Goal: Task Accomplishment & Management: Manage account settings

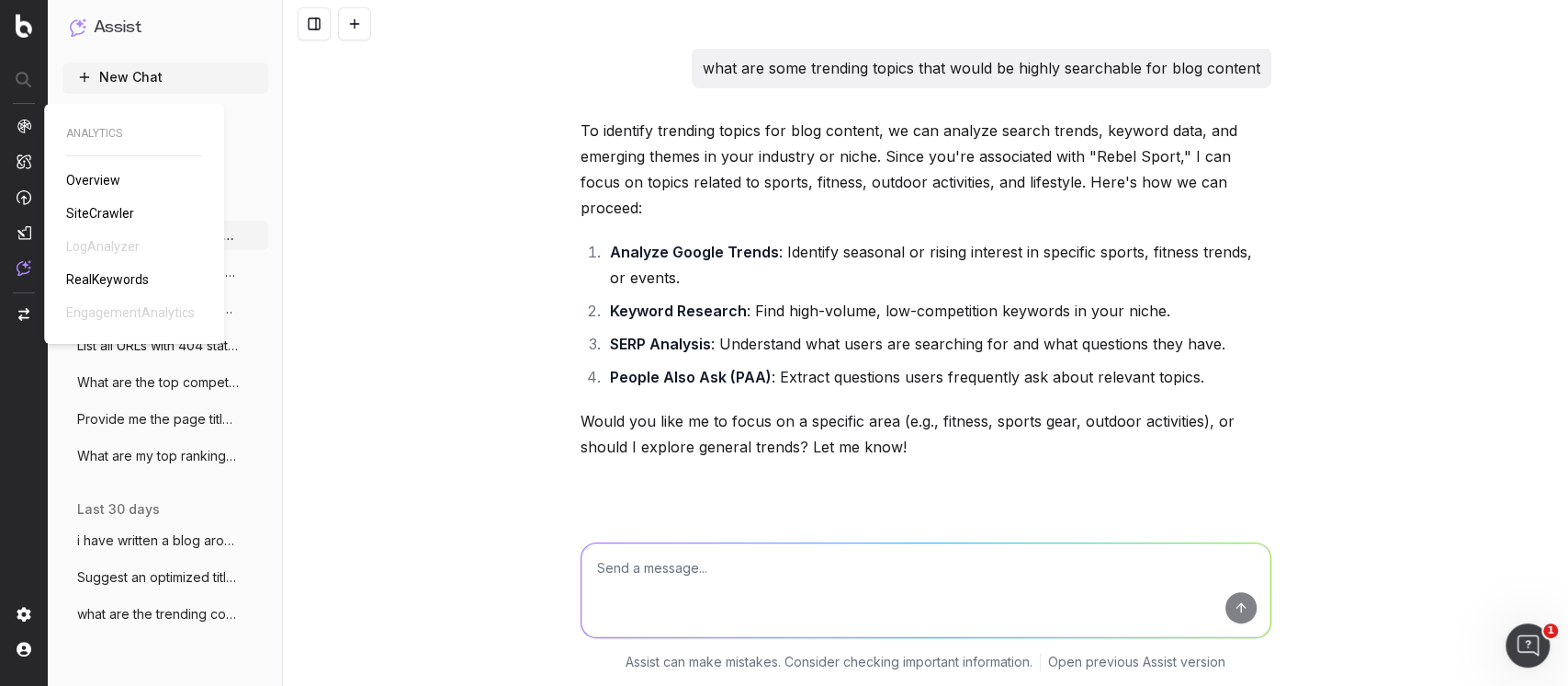
click at [127, 272] on span "RealKeywords" at bounding box center [107, 279] width 83 height 15
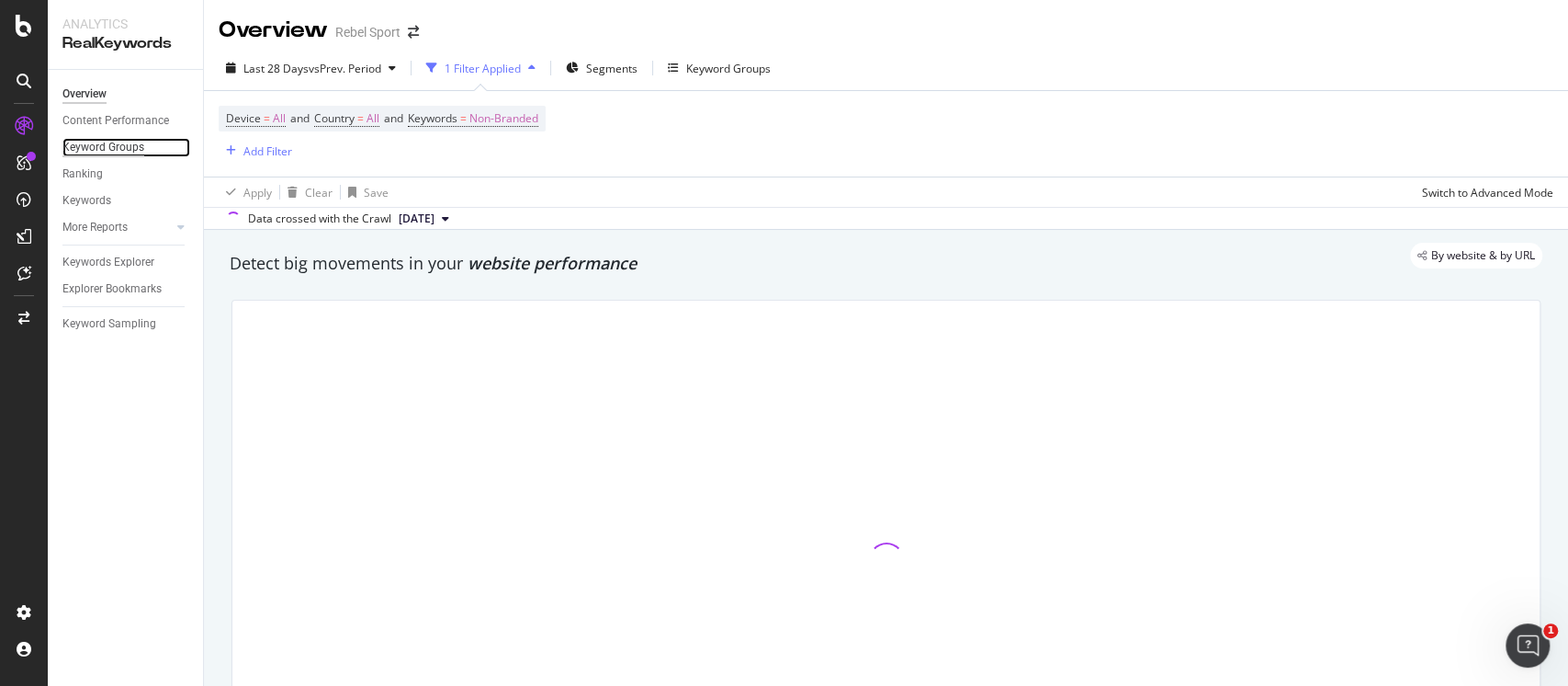
click at [125, 150] on div "Keyword Groups" at bounding box center [104, 148] width 82 height 20
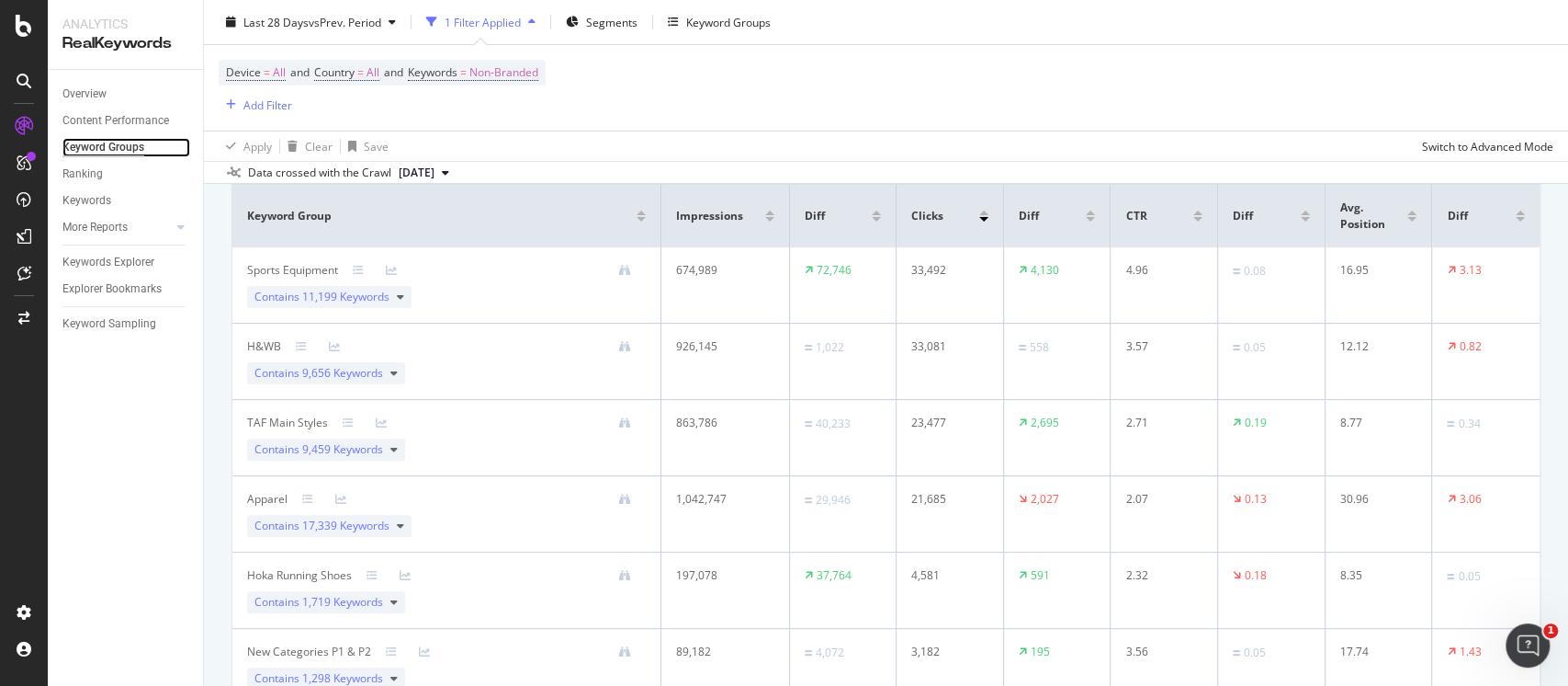
scroll to position [193, 0]
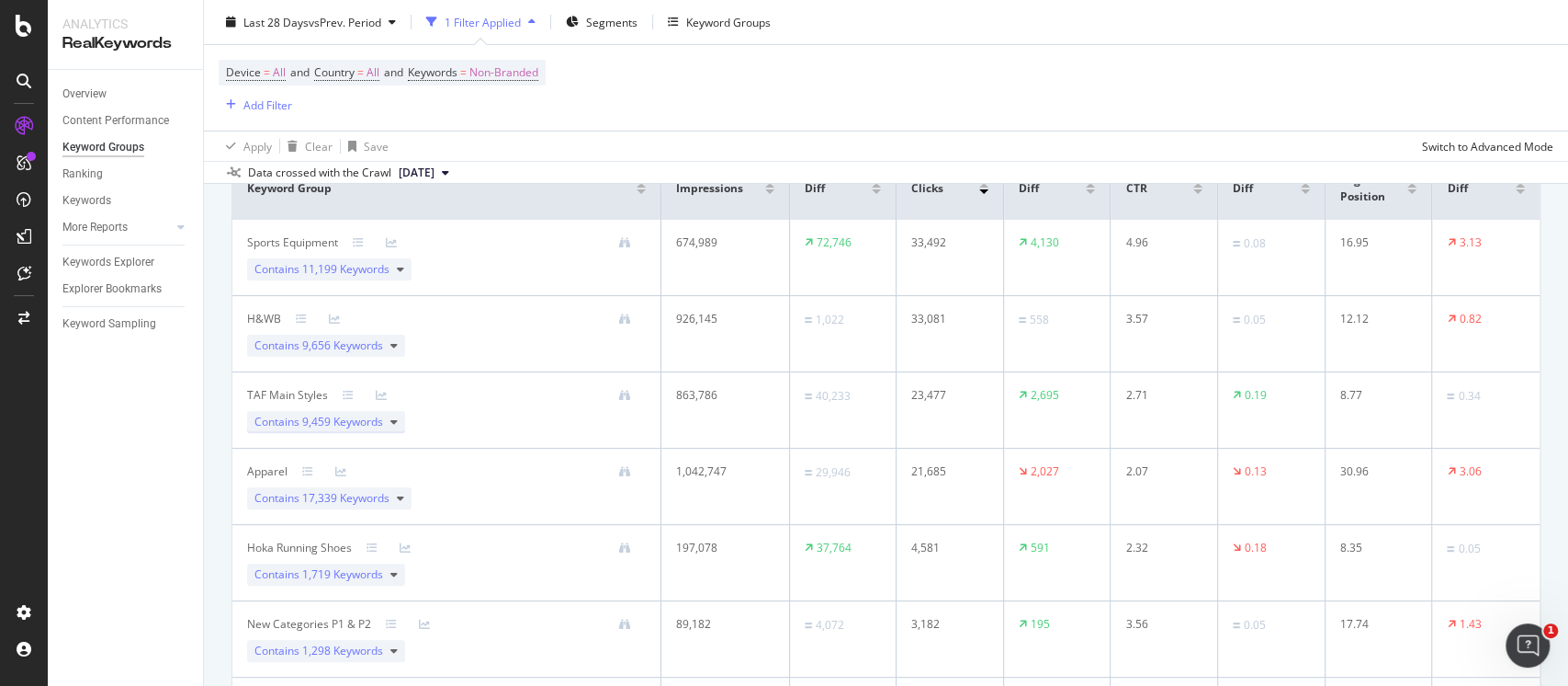
click at [348, 423] on span "9,459 Keywords" at bounding box center [342, 421] width 81 height 16
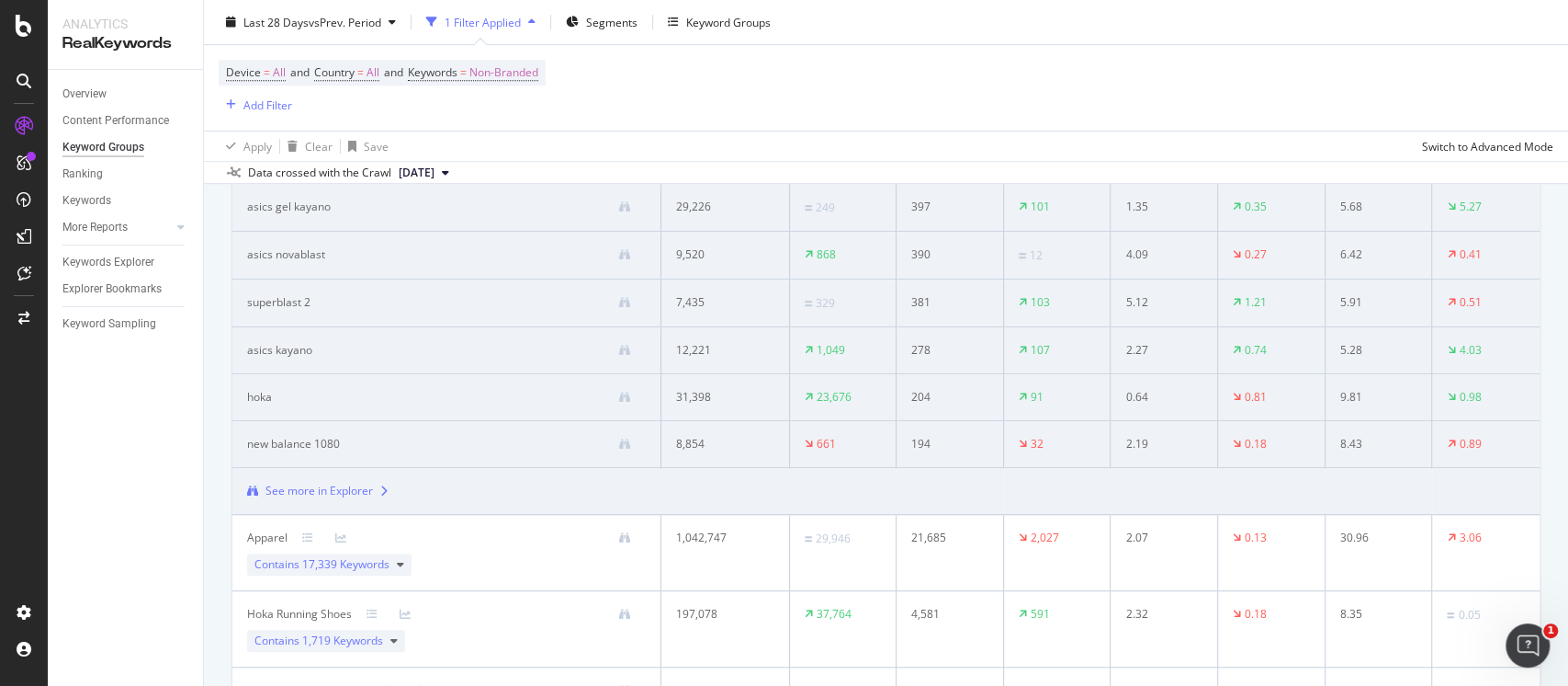
scroll to position [649, 0]
click at [323, 497] on div "See more in Explorer" at bounding box center [319, 490] width 107 height 17
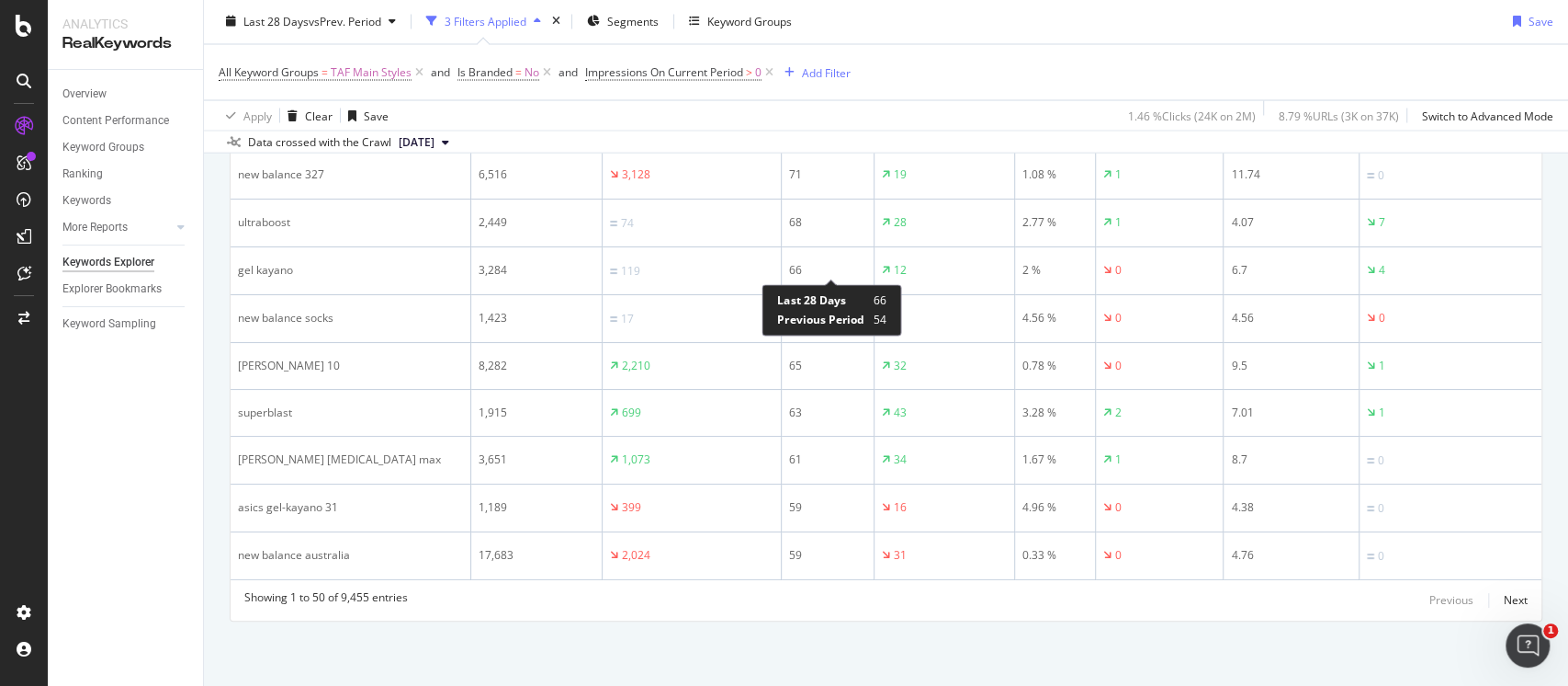
scroll to position [2309, 0]
click at [1504, 598] on div "Next" at bounding box center [1516, 600] width 23 height 16
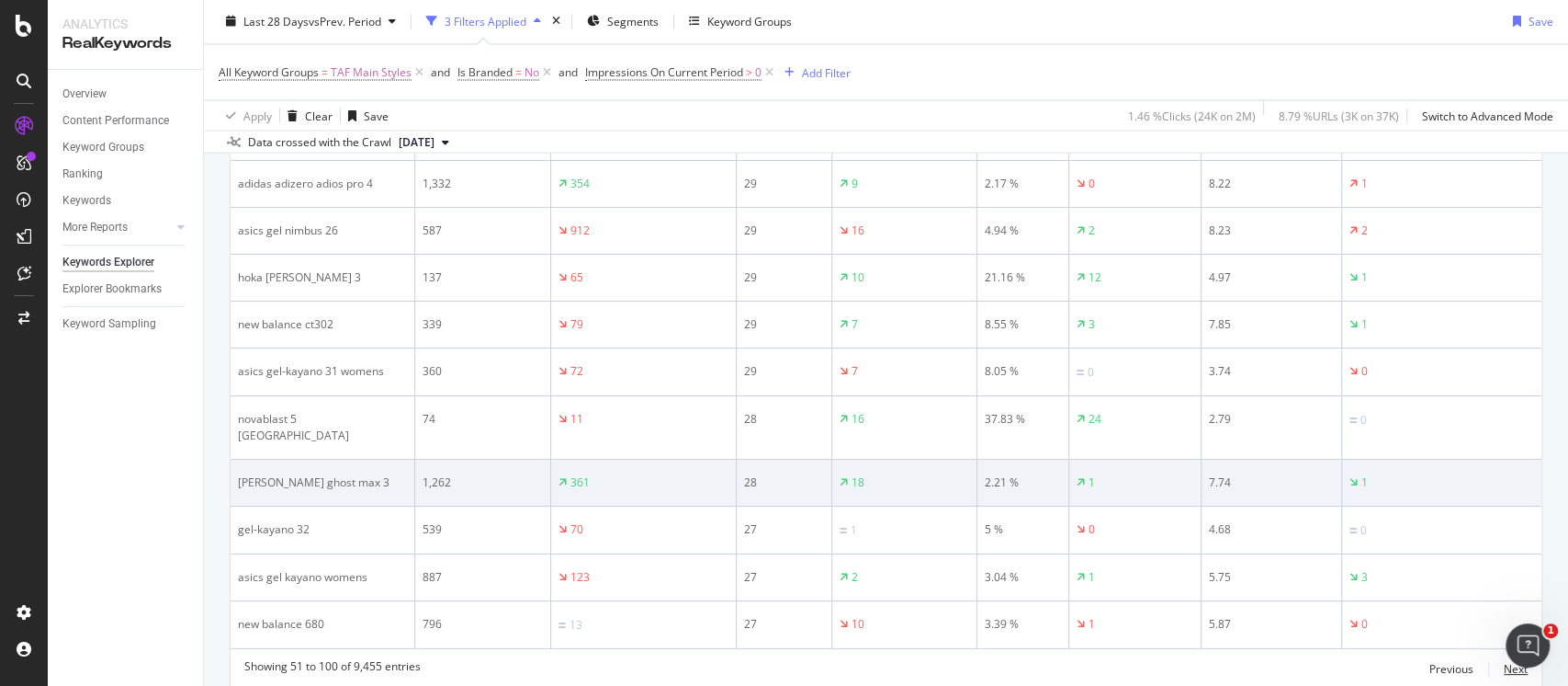
scroll to position [2313, 0]
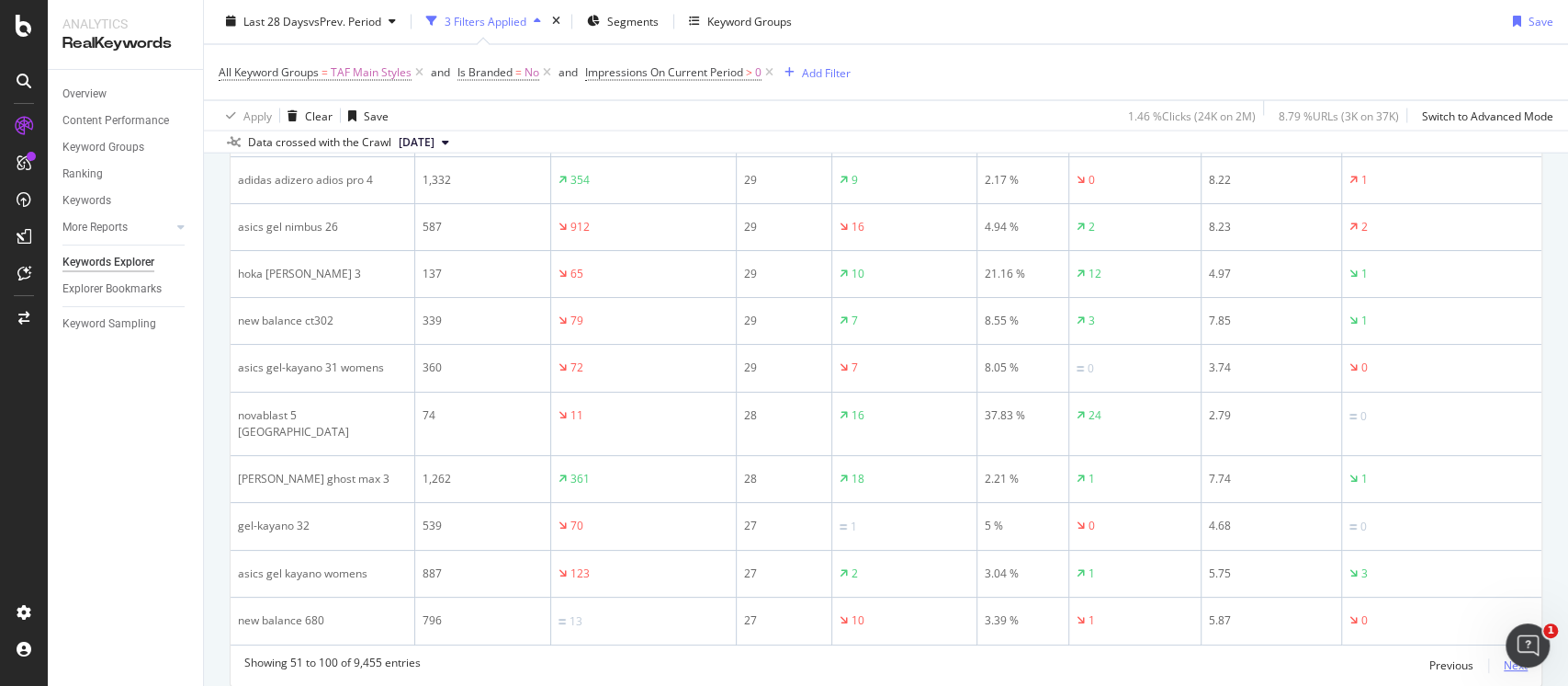
click at [1504, 657] on div "Next" at bounding box center [1516, 665] width 23 height 16
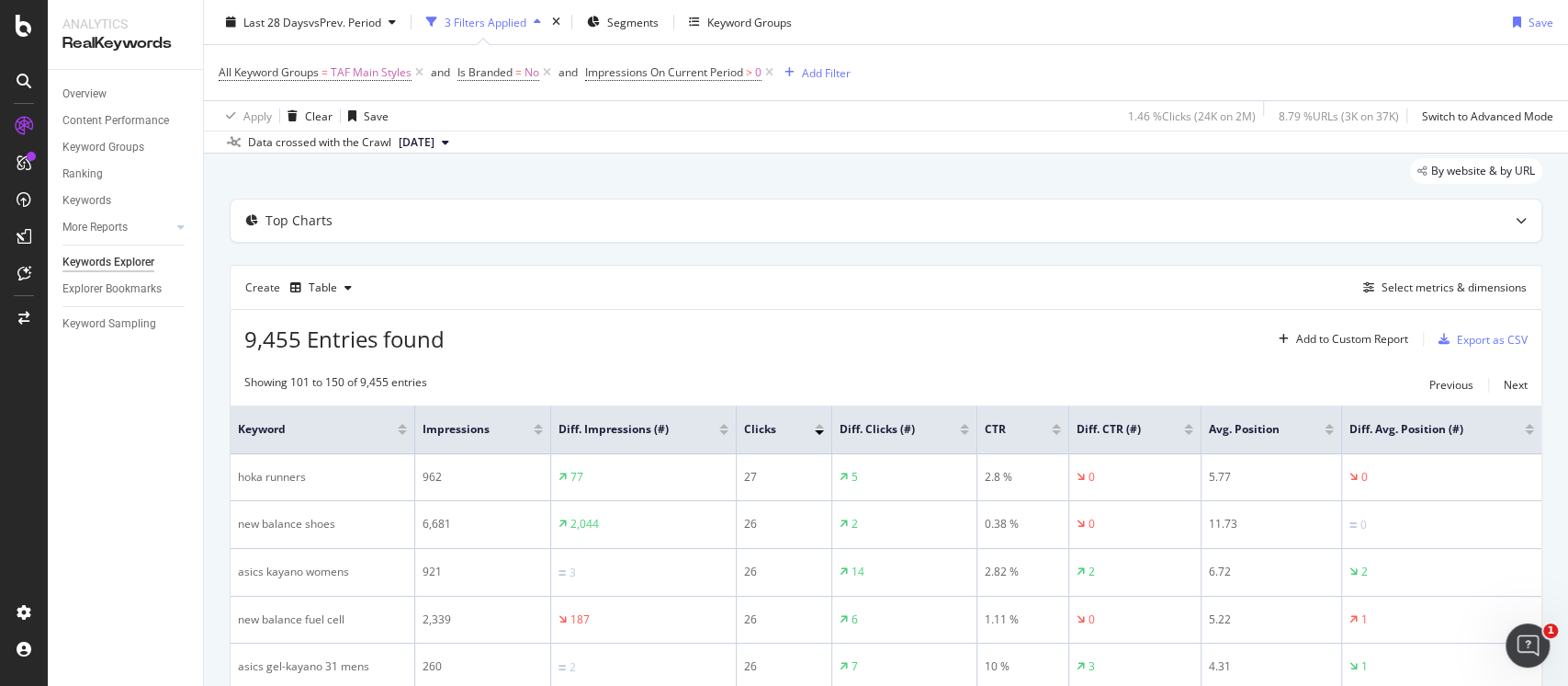
scroll to position [0, 0]
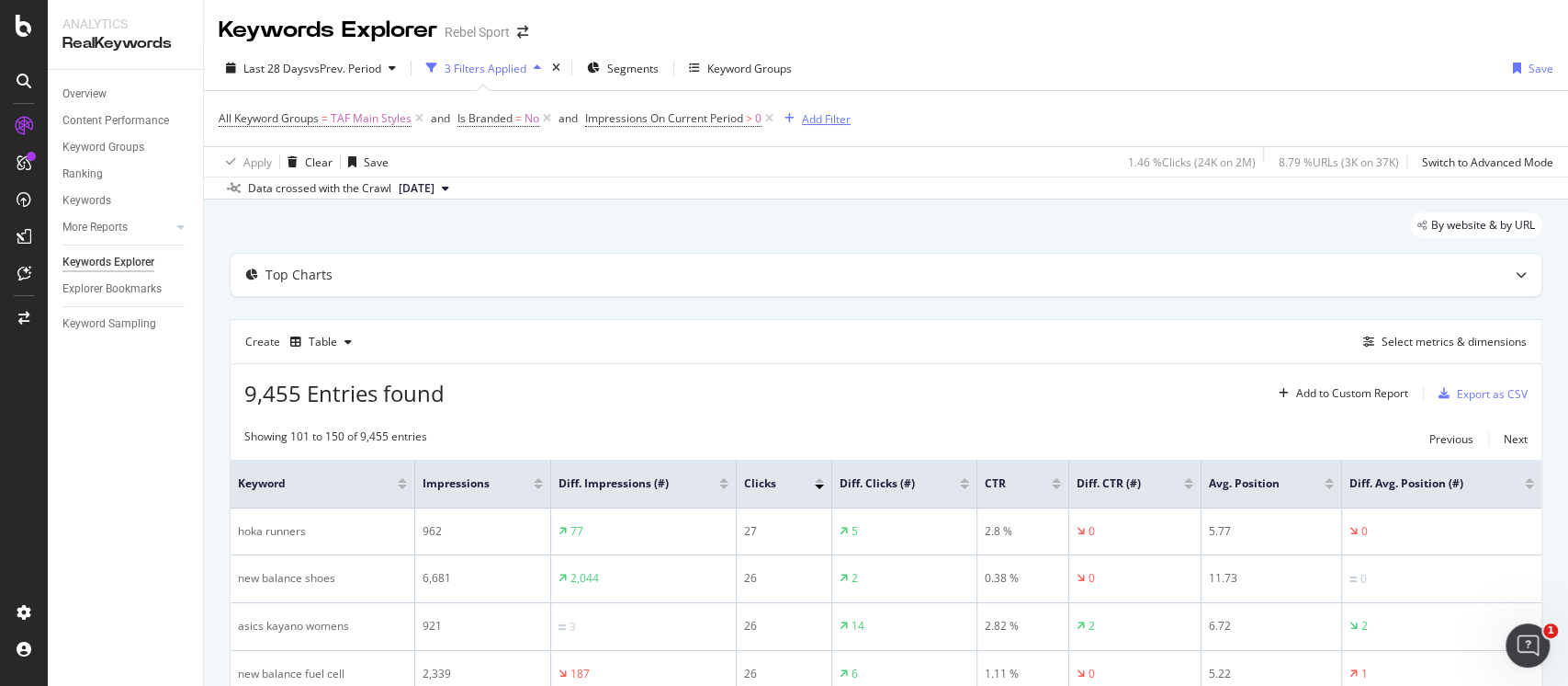
click at [810, 118] on div "Add Filter" at bounding box center [826, 119] width 49 height 16
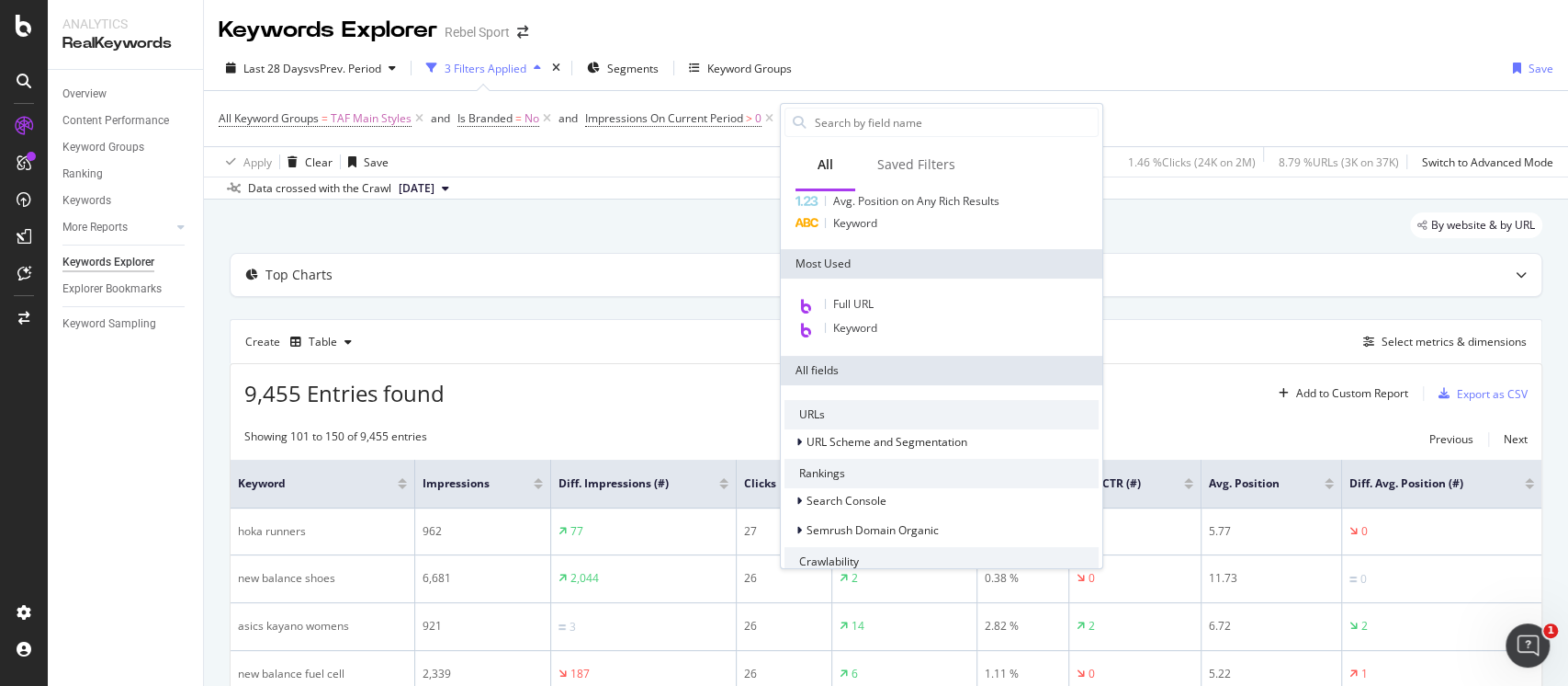
scroll to position [90, 0]
click at [868, 322] on span "Keyword" at bounding box center [855, 326] width 44 height 16
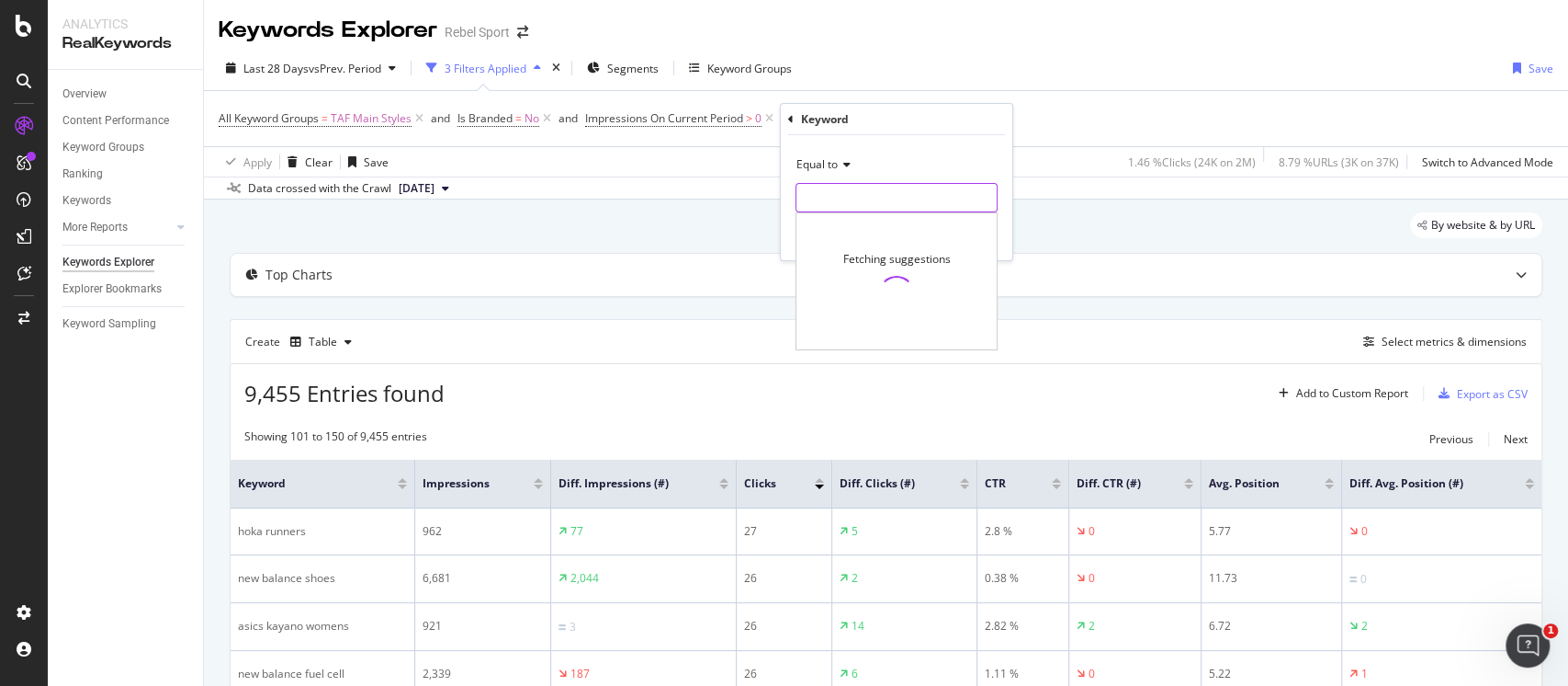
click at [845, 200] on input "text" at bounding box center [896, 197] width 200 height 29
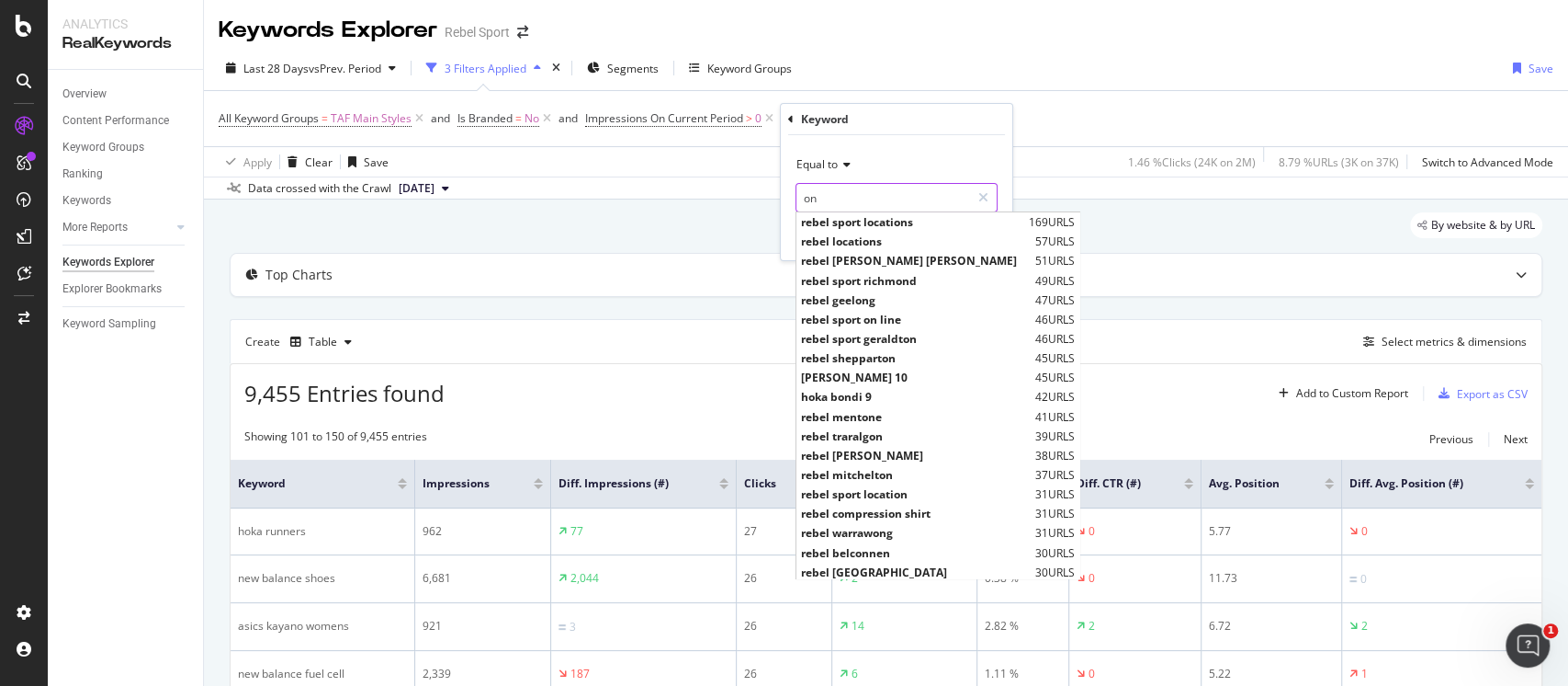
type input "on"
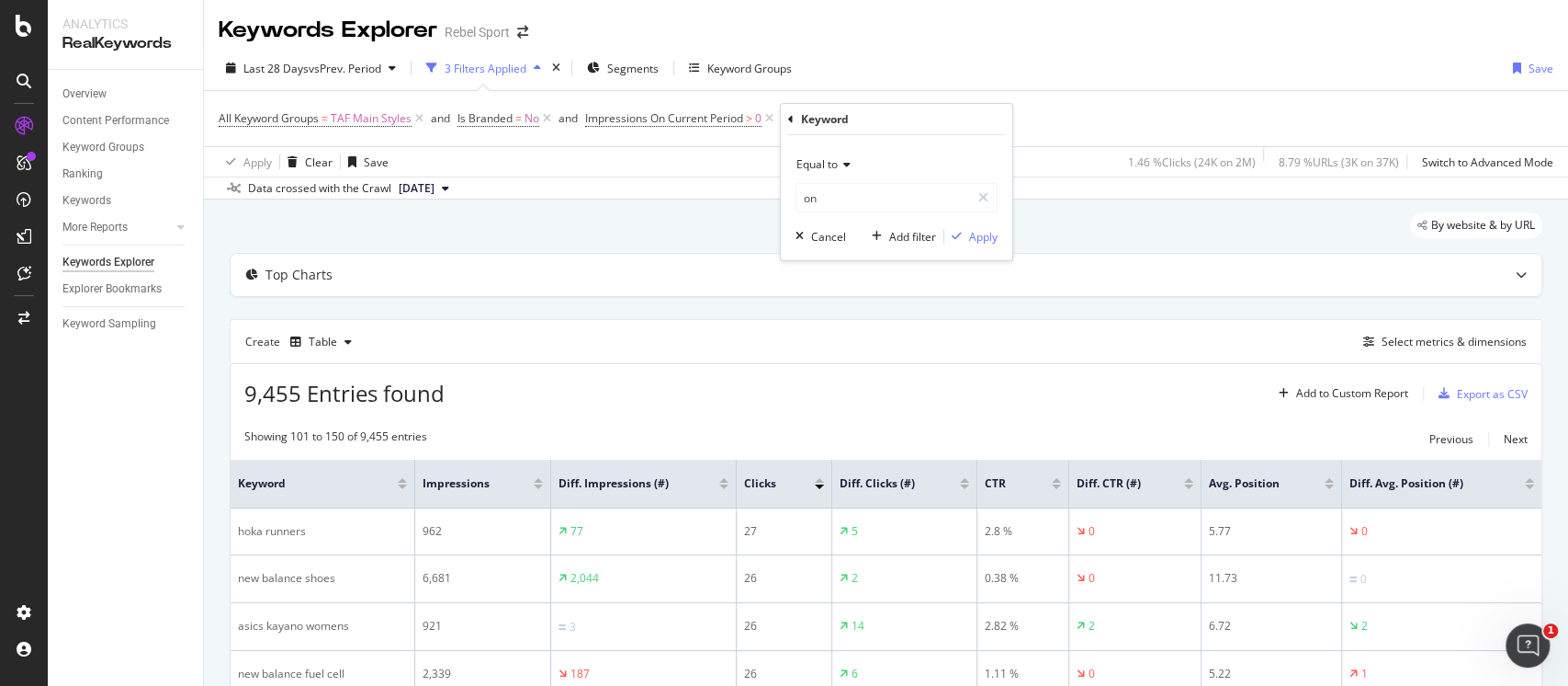
click at [893, 133] on div "Keyword" at bounding box center [897, 119] width 217 height 31
click at [980, 233] on div "Apply" at bounding box center [983, 236] width 28 height 16
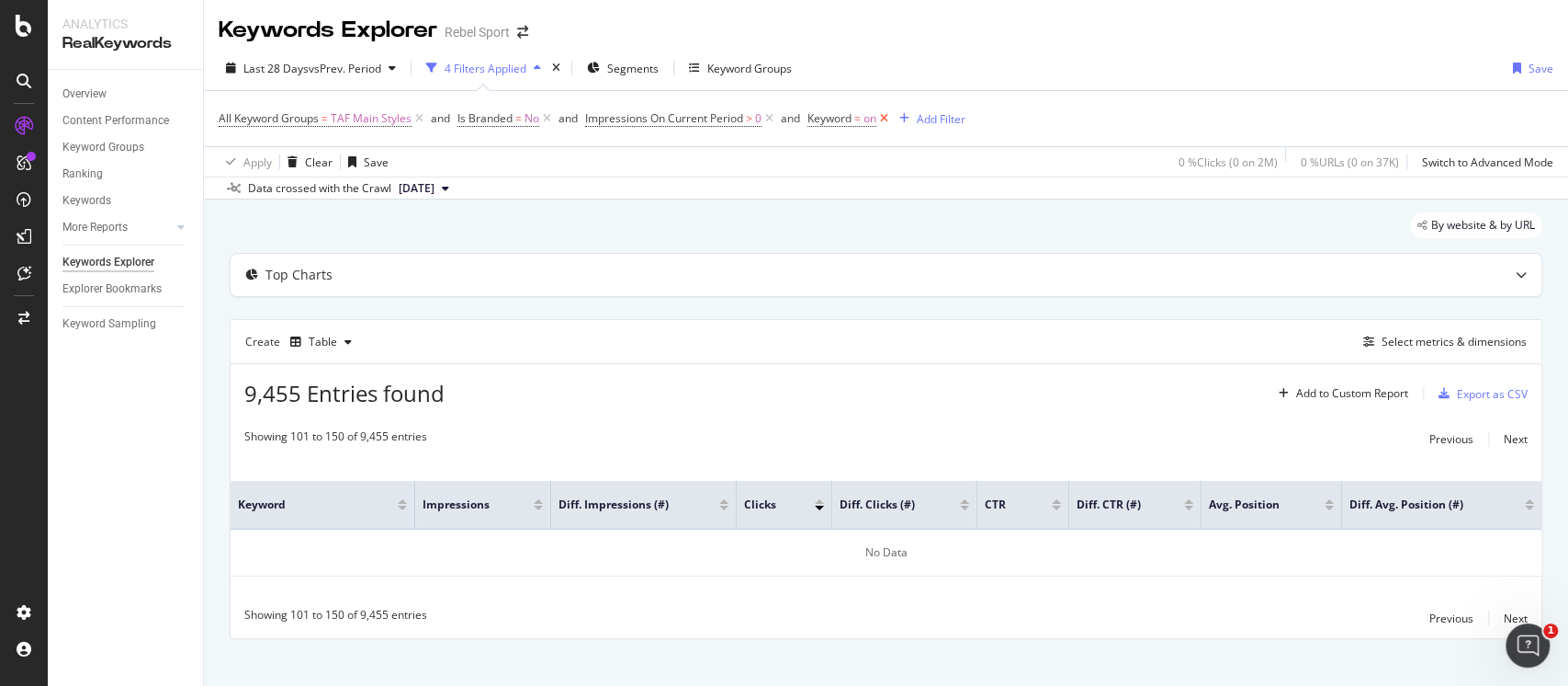
click at [889, 120] on icon at bounding box center [884, 118] width 16 height 19
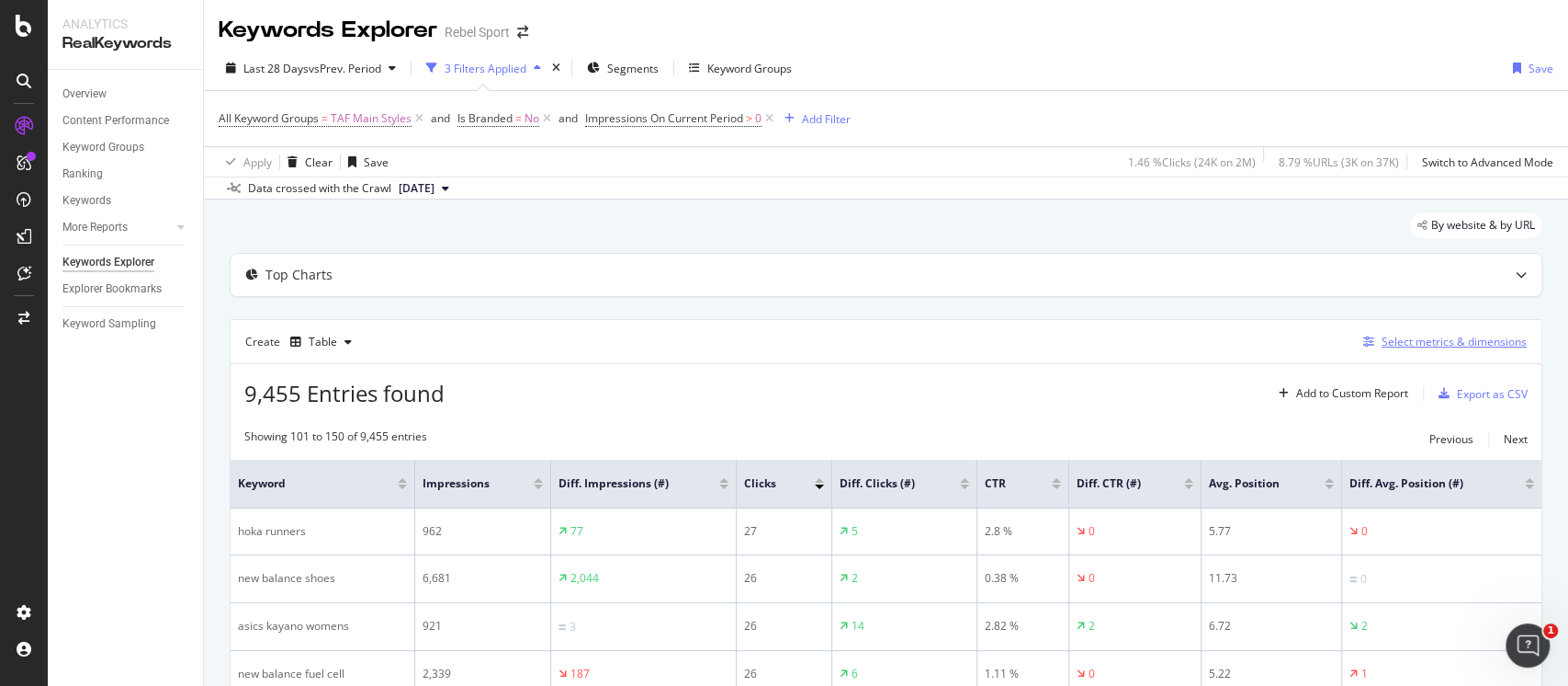
click at [1383, 338] on div "Select metrics & dimensions" at bounding box center [1454, 341] width 146 height 16
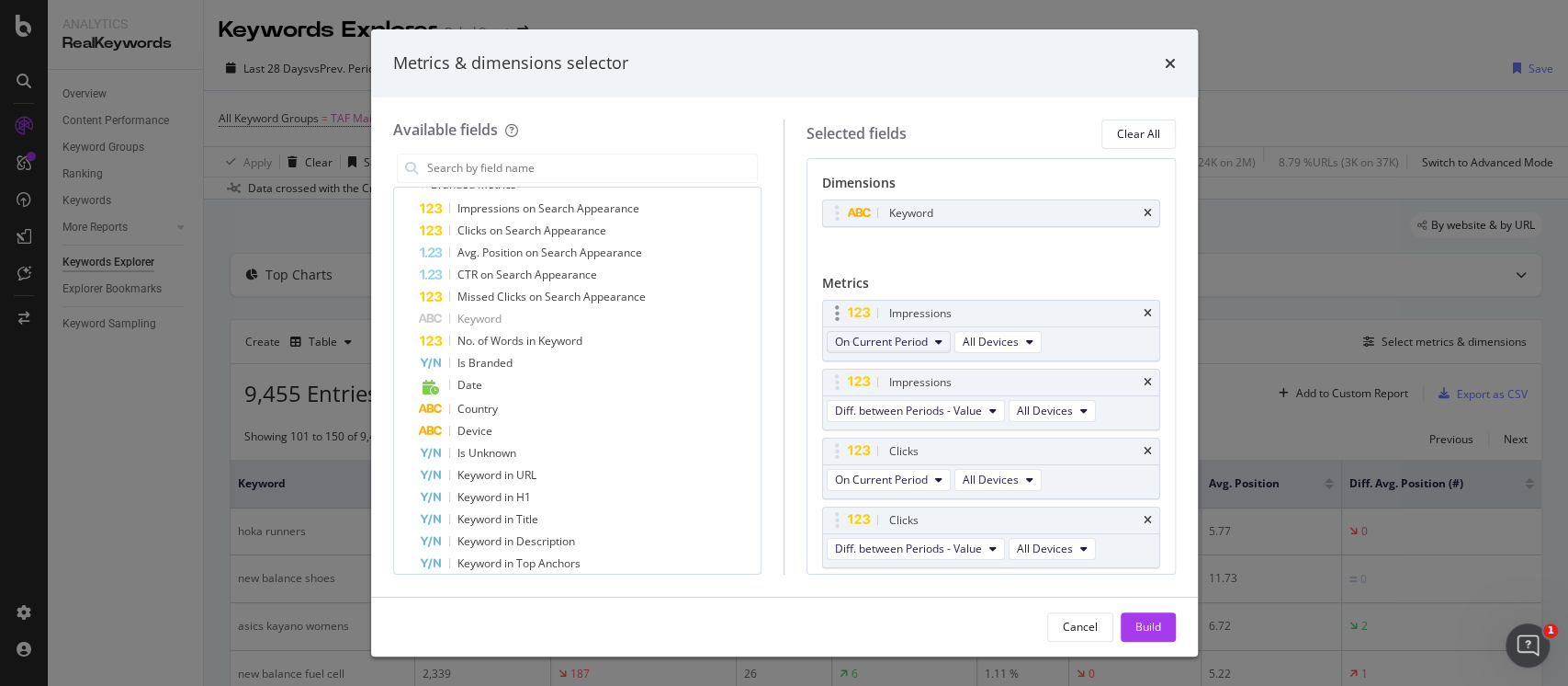
scroll to position [329, 0]
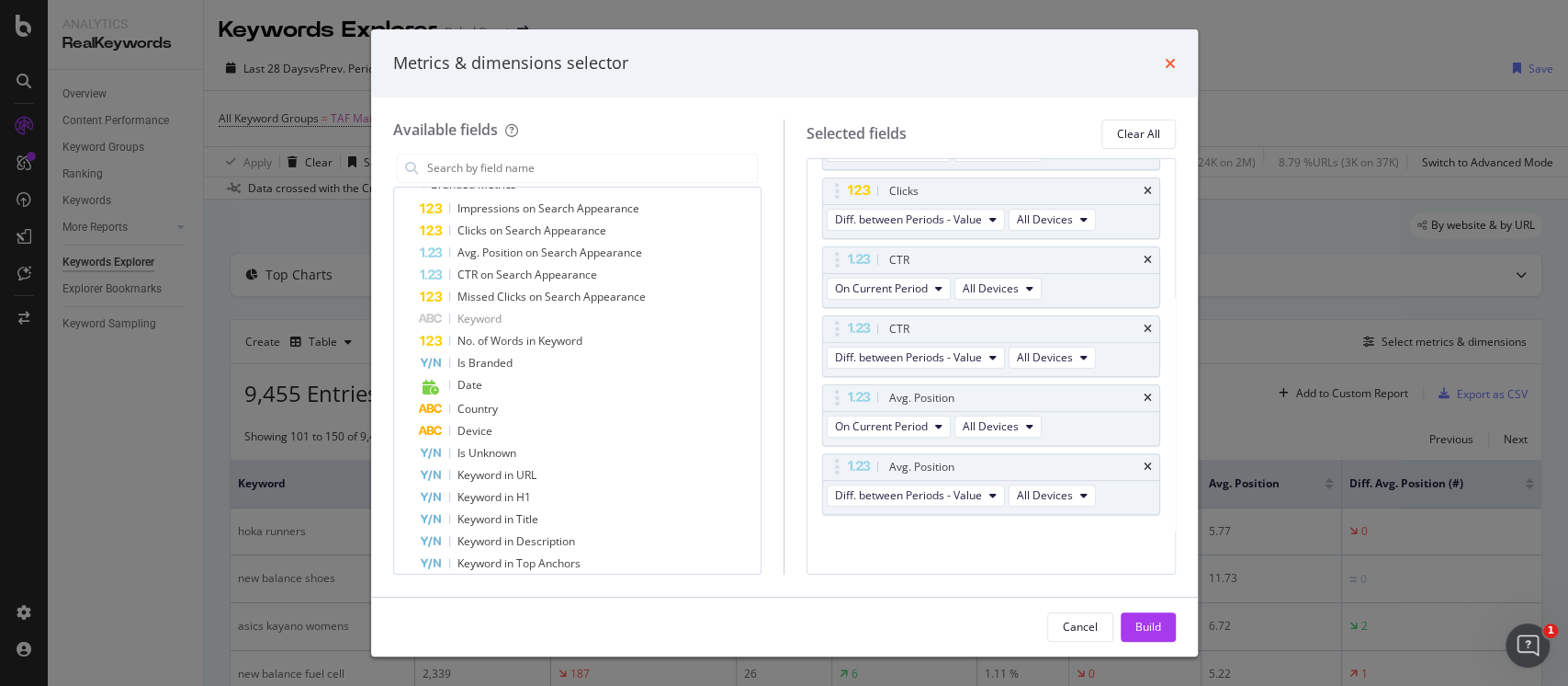
click at [1175, 67] on icon "times" at bounding box center [1170, 63] width 11 height 15
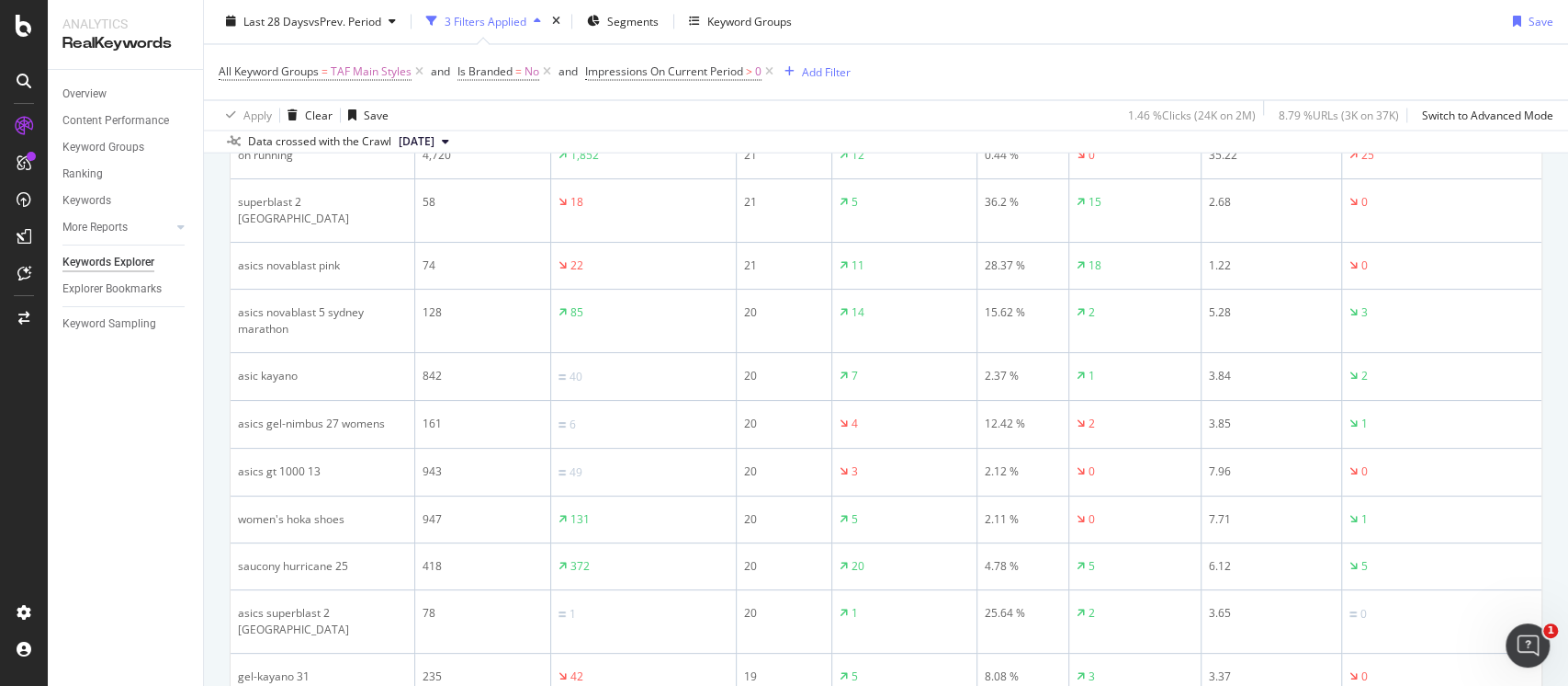
scroll to position [2324, 0]
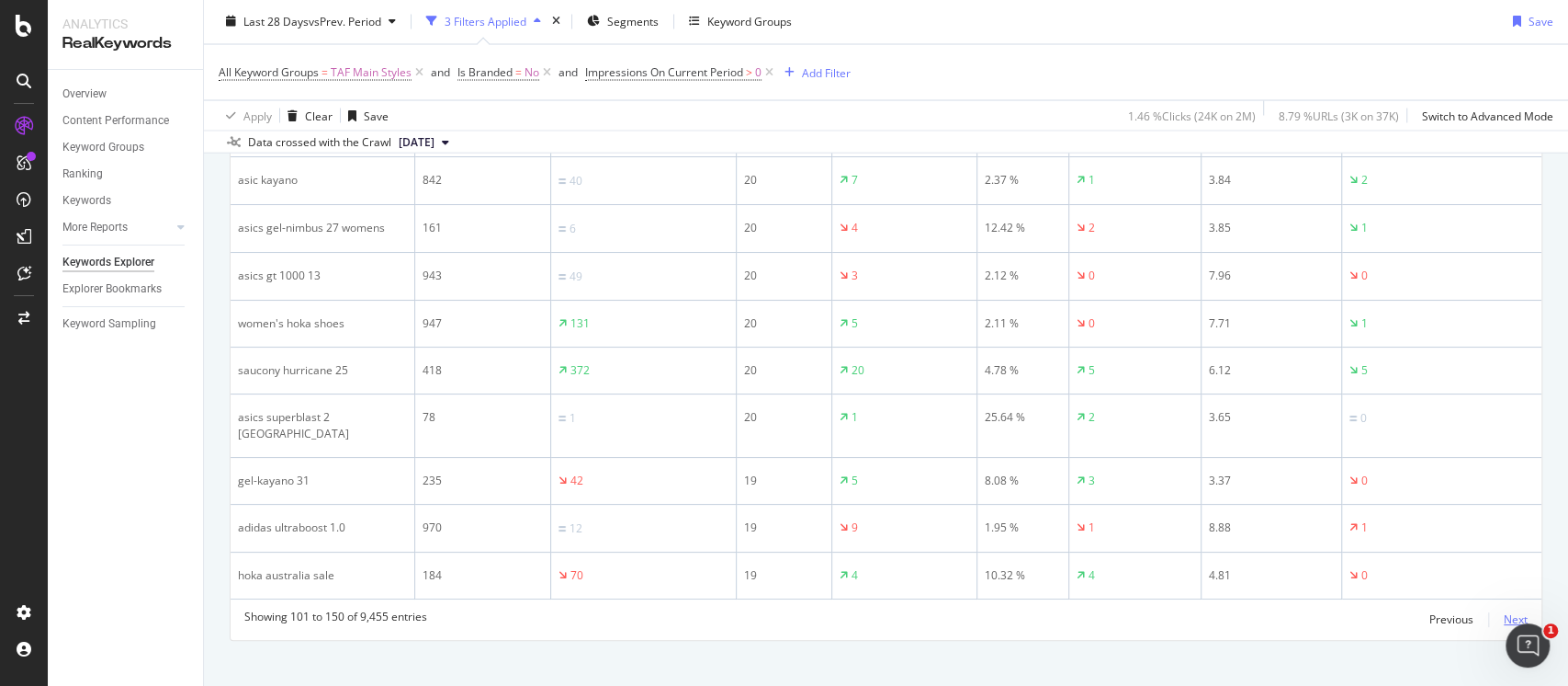
click at [1504, 611] on div "Next" at bounding box center [1516, 619] width 23 height 16
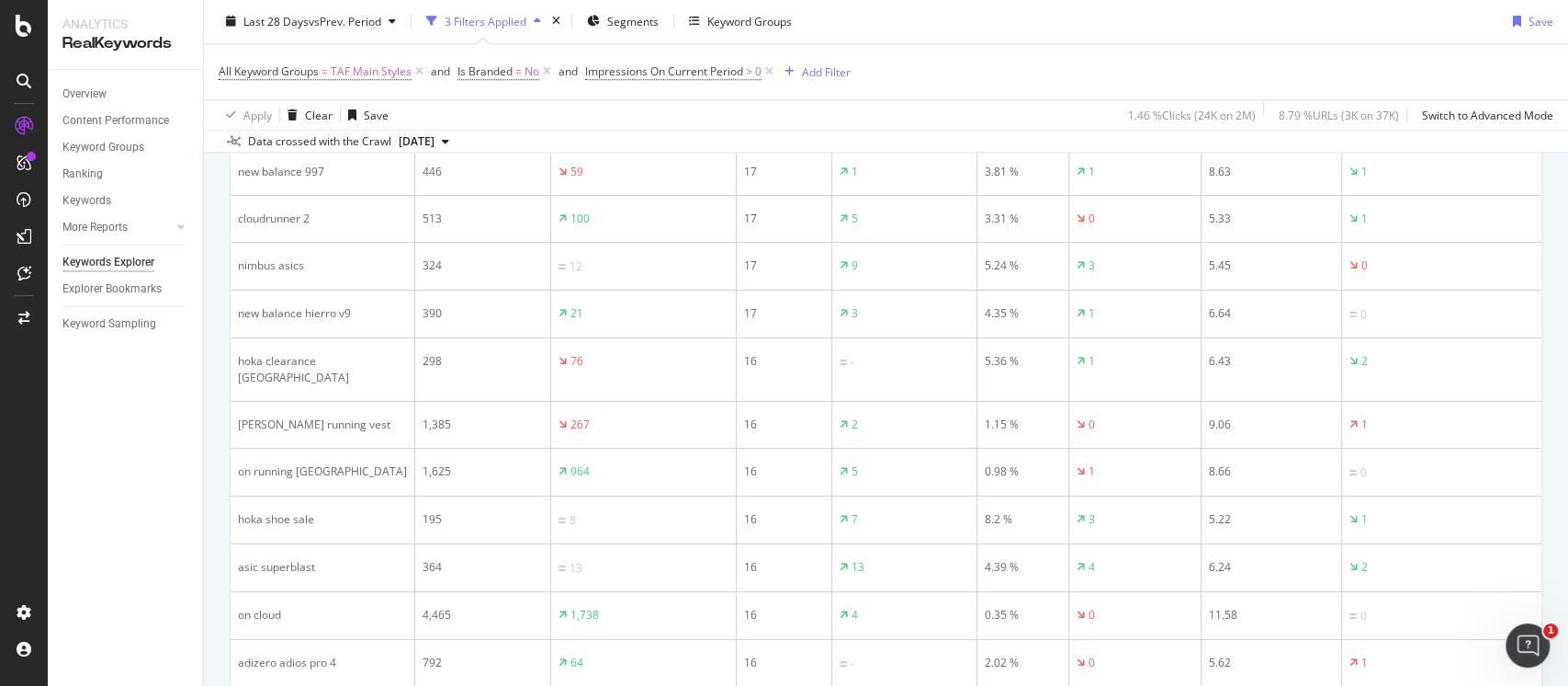
scroll to position [1324, 0]
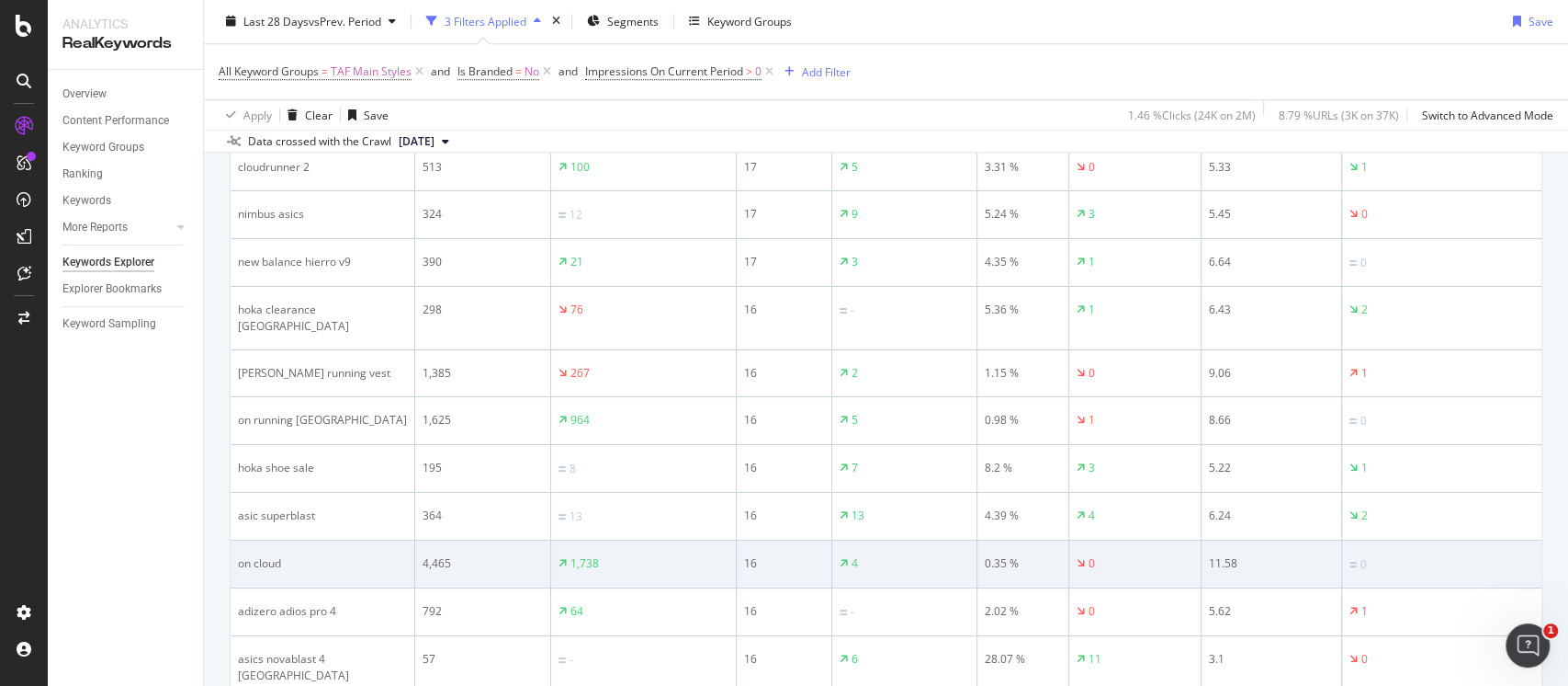
click at [259, 555] on div "on cloud" at bounding box center [322, 563] width 169 height 17
click at [310, 555] on div "on cloud" at bounding box center [322, 563] width 169 height 17
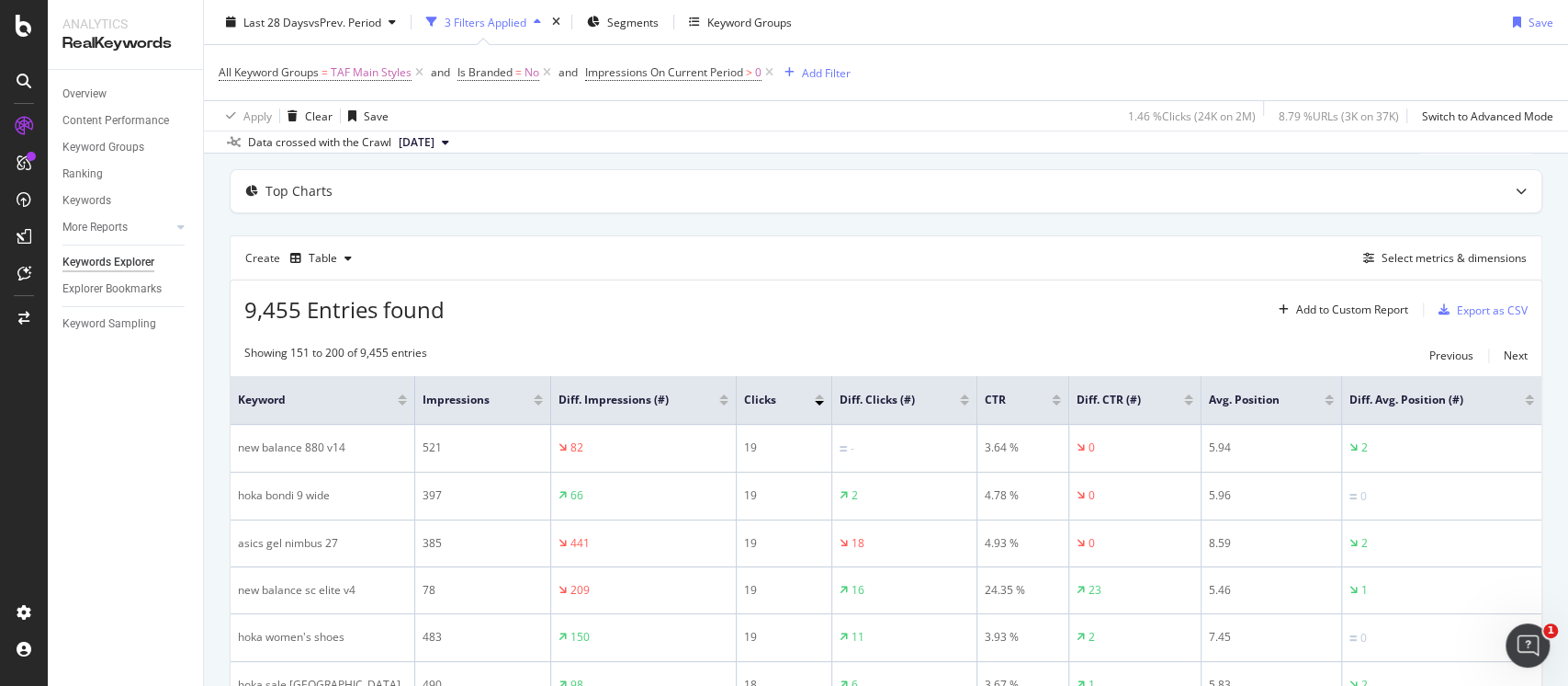
scroll to position [0, 0]
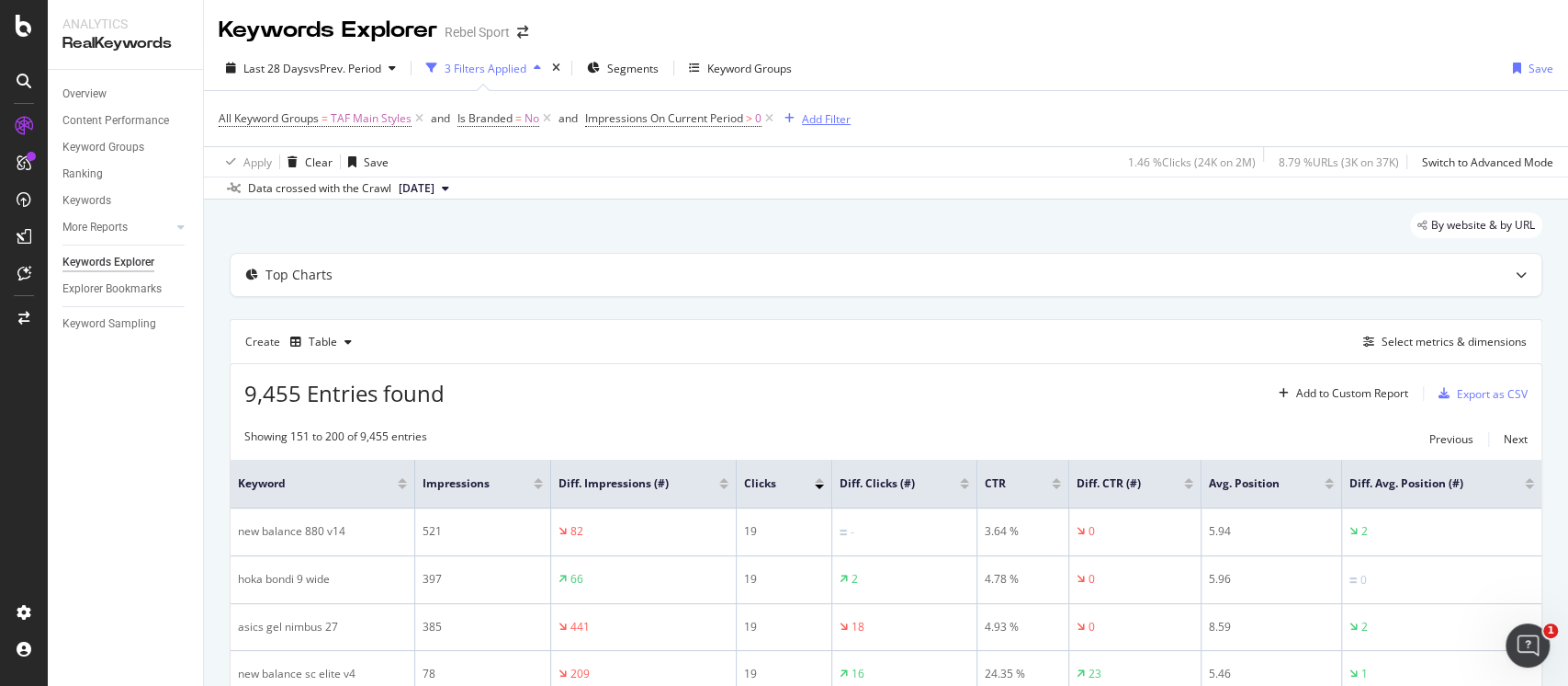
click at [830, 116] on div "Add Filter" at bounding box center [826, 119] width 49 height 16
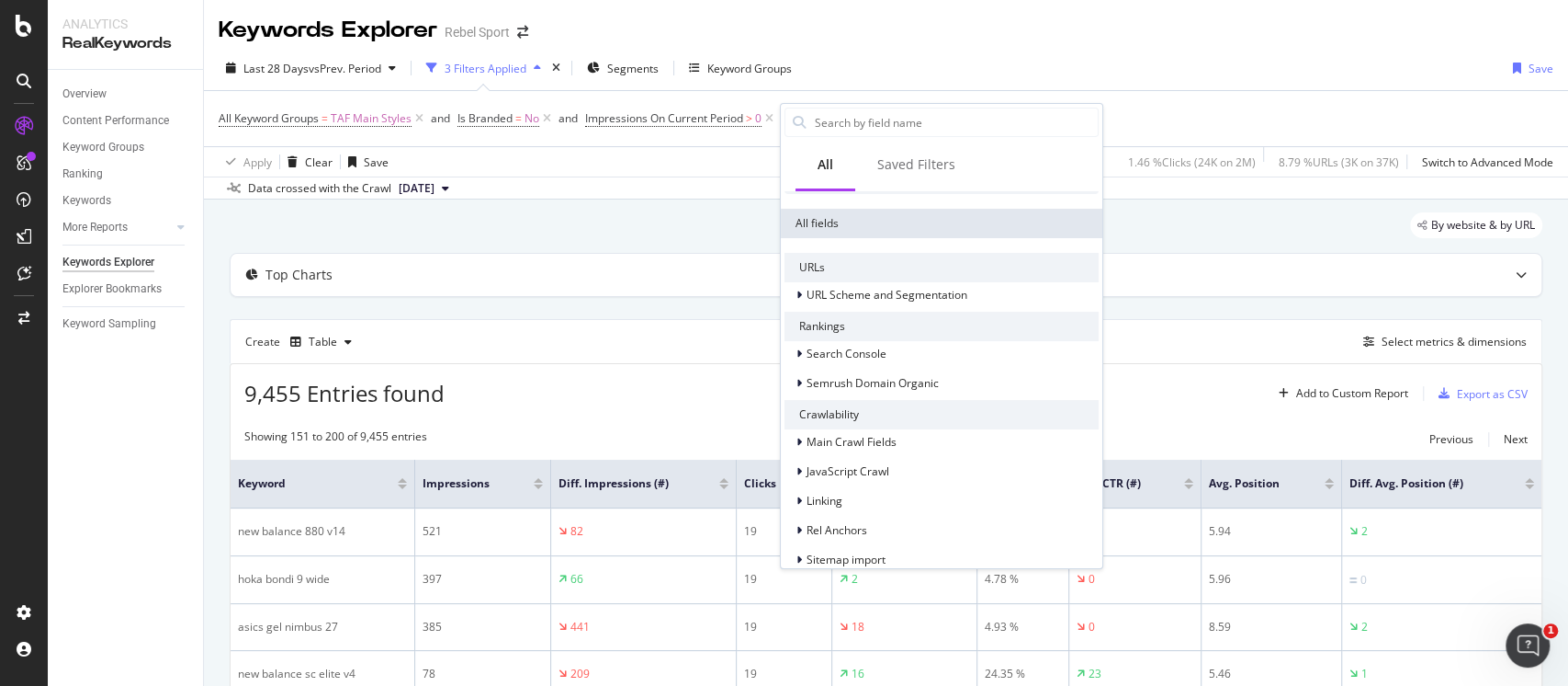
scroll to position [258, 0]
click at [860, 349] on span "Search Console" at bounding box center [847, 354] width 80 height 16
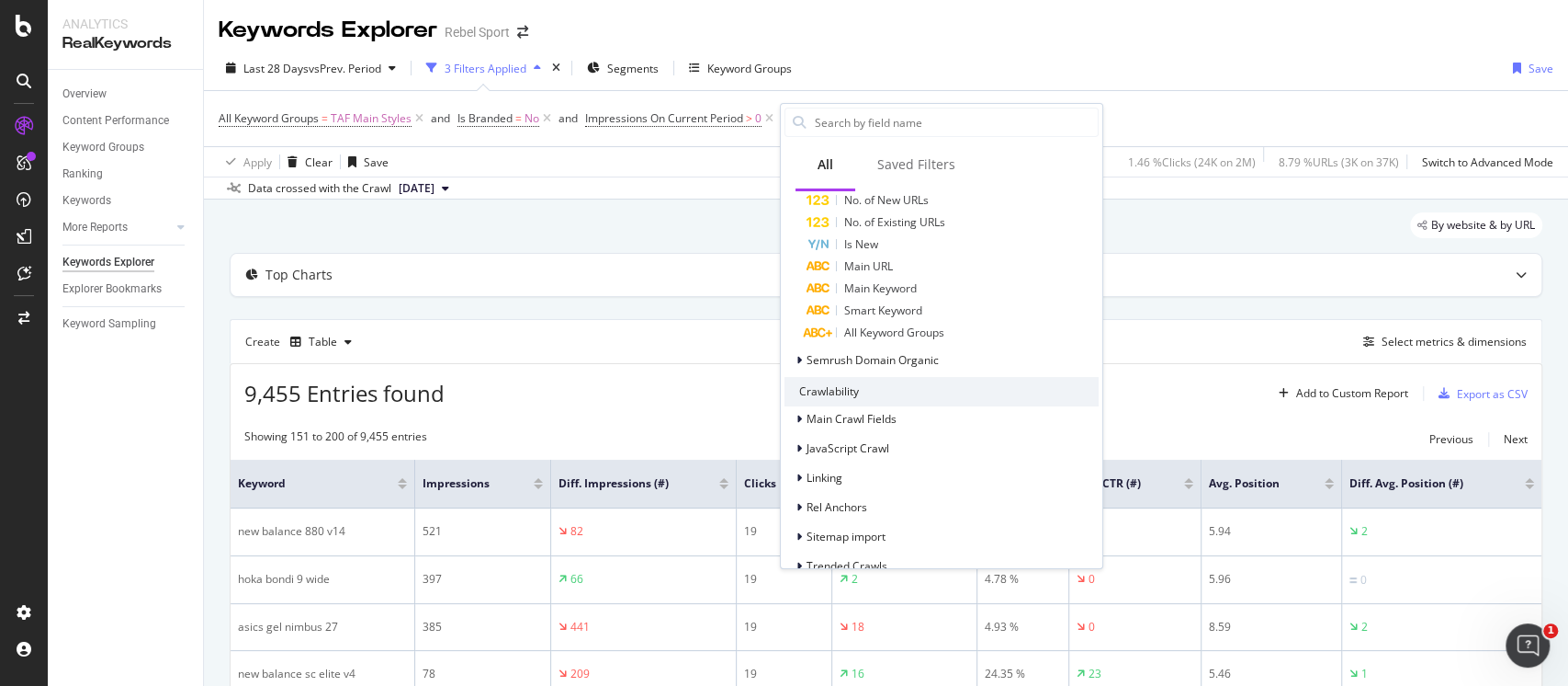
scroll to position [1372, 0]
click at [911, 155] on div "Saved Filters" at bounding box center [916, 164] width 78 height 19
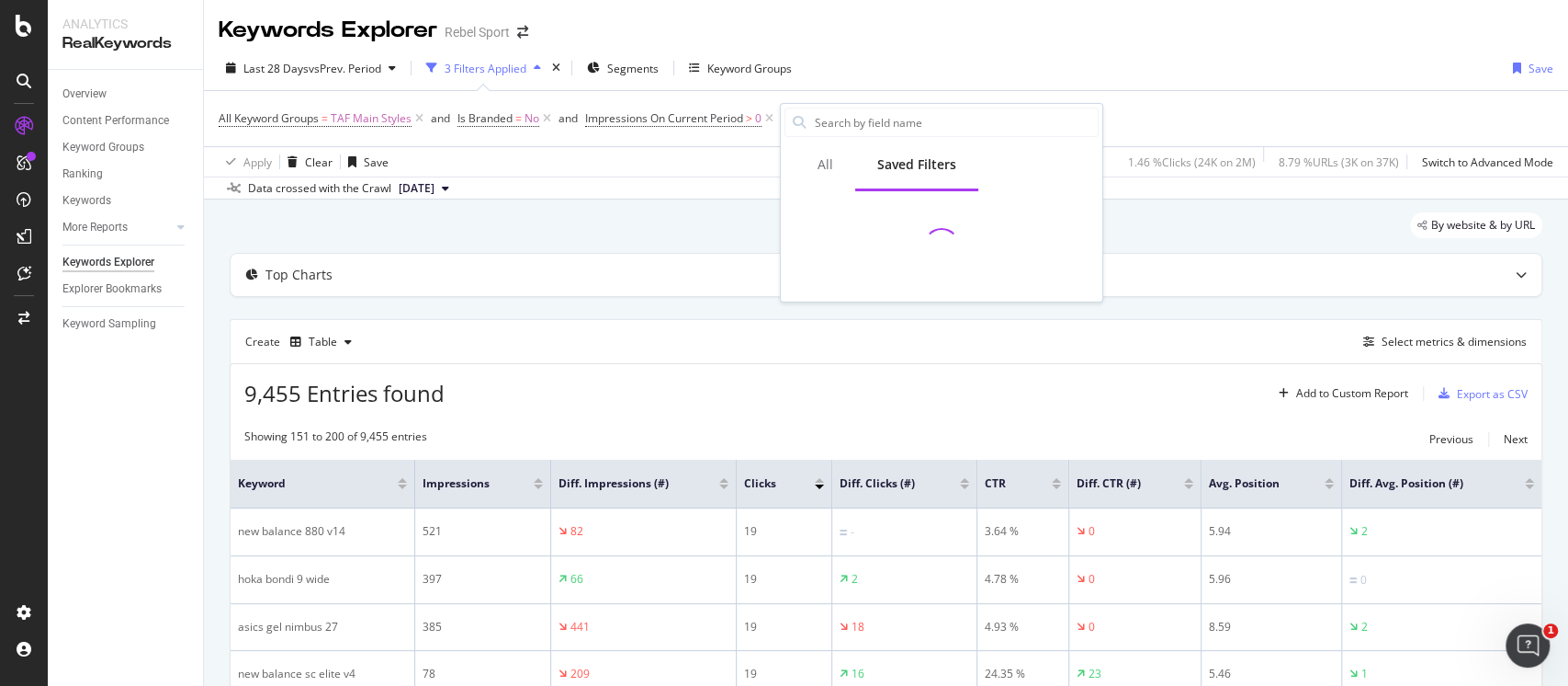
scroll to position [0, 0]
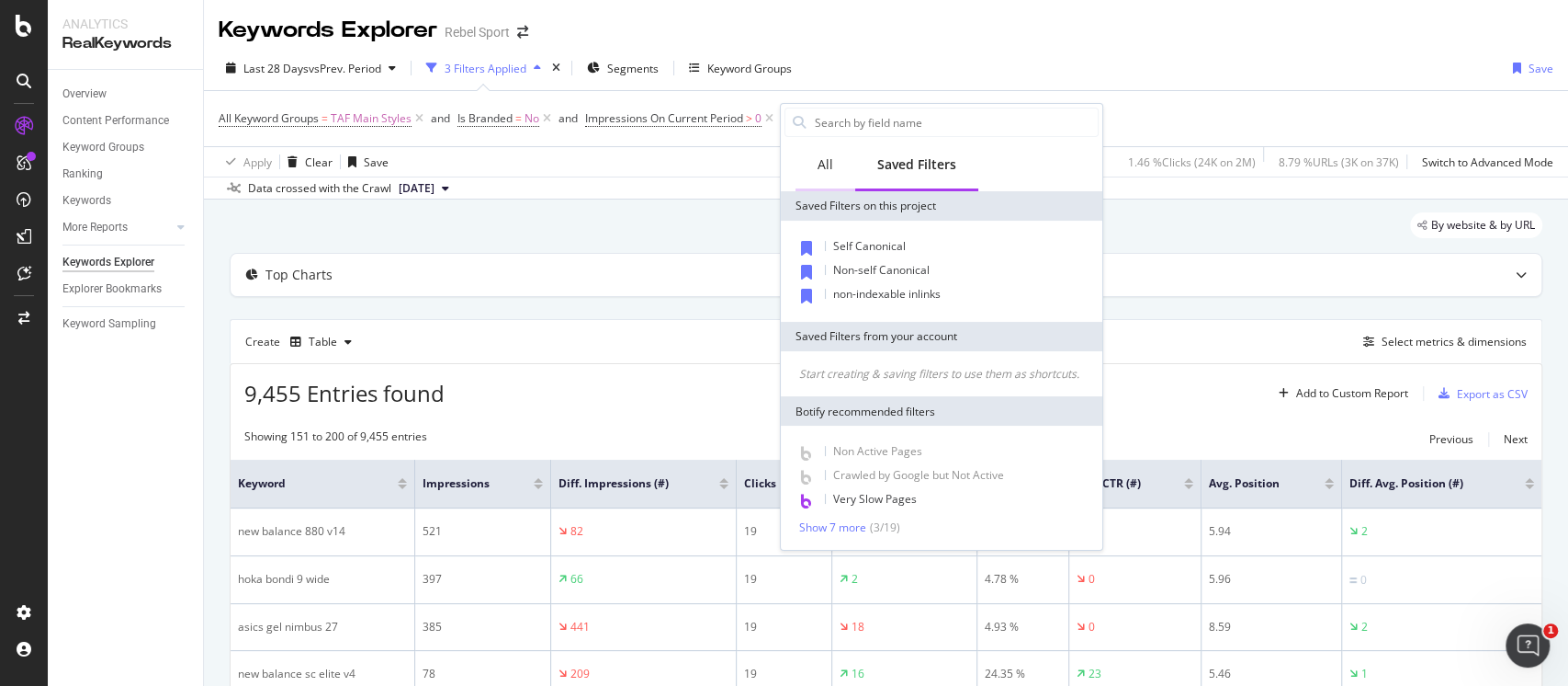
click at [834, 164] on div "All" at bounding box center [825, 166] width 60 height 51
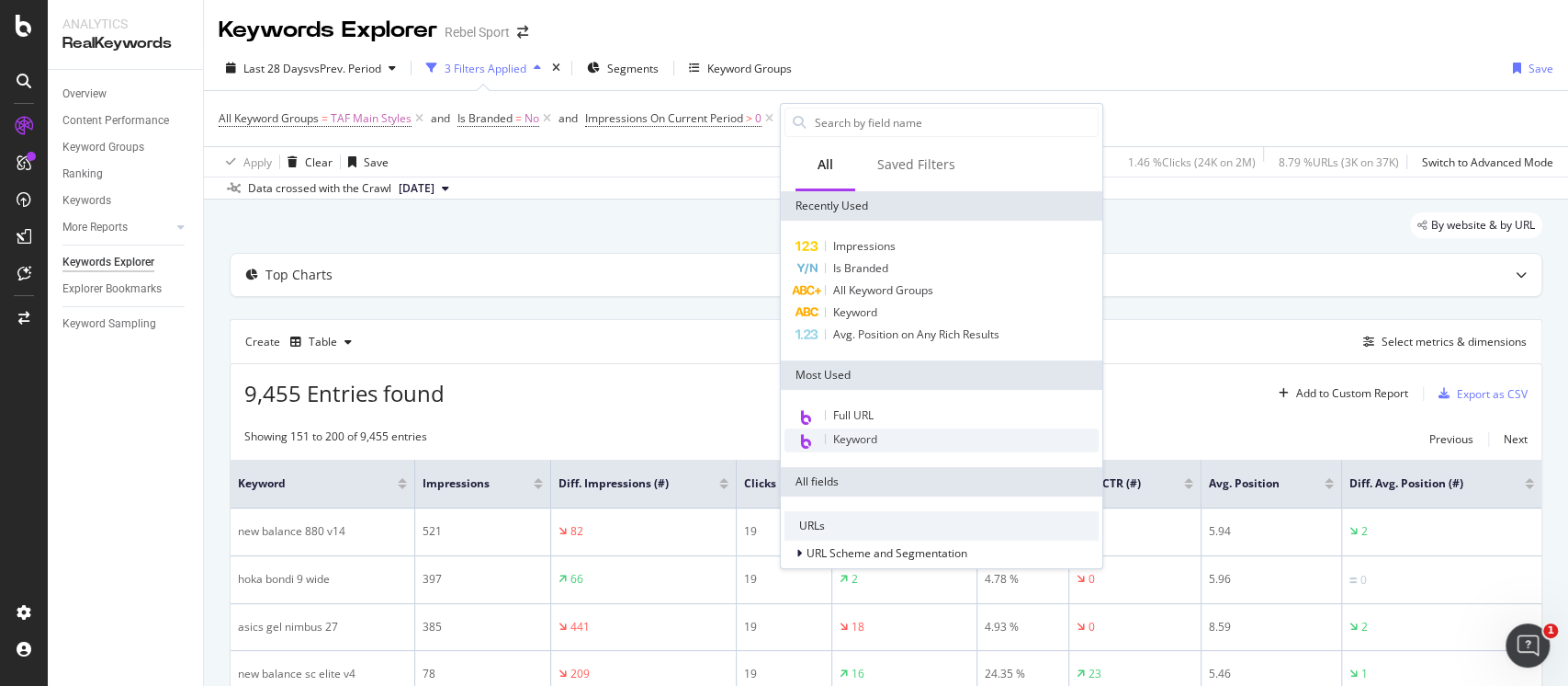
click at [874, 431] on span "Keyword" at bounding box center [855, 439] width 44 height 16
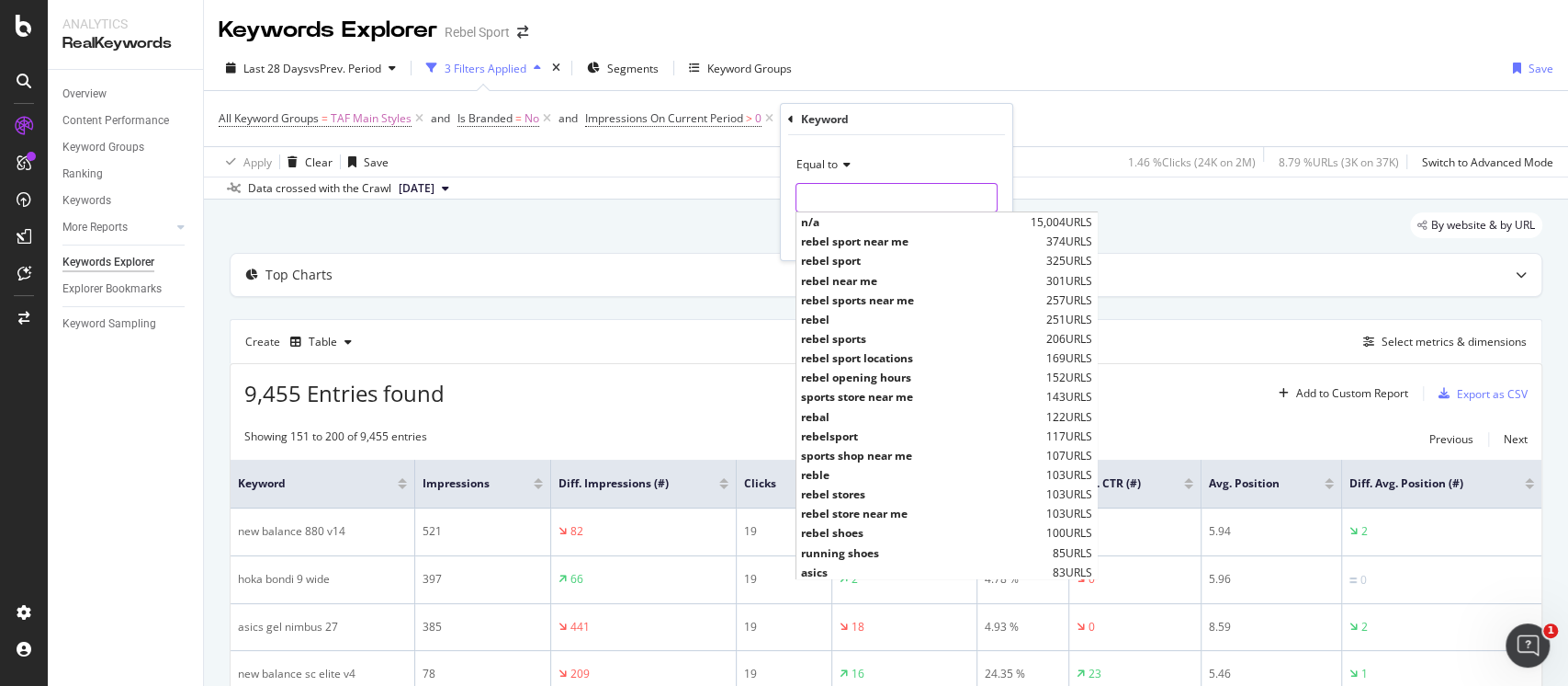
click at [832, 186] on input "text" at bounding box center [896, 197] width 200 height 29
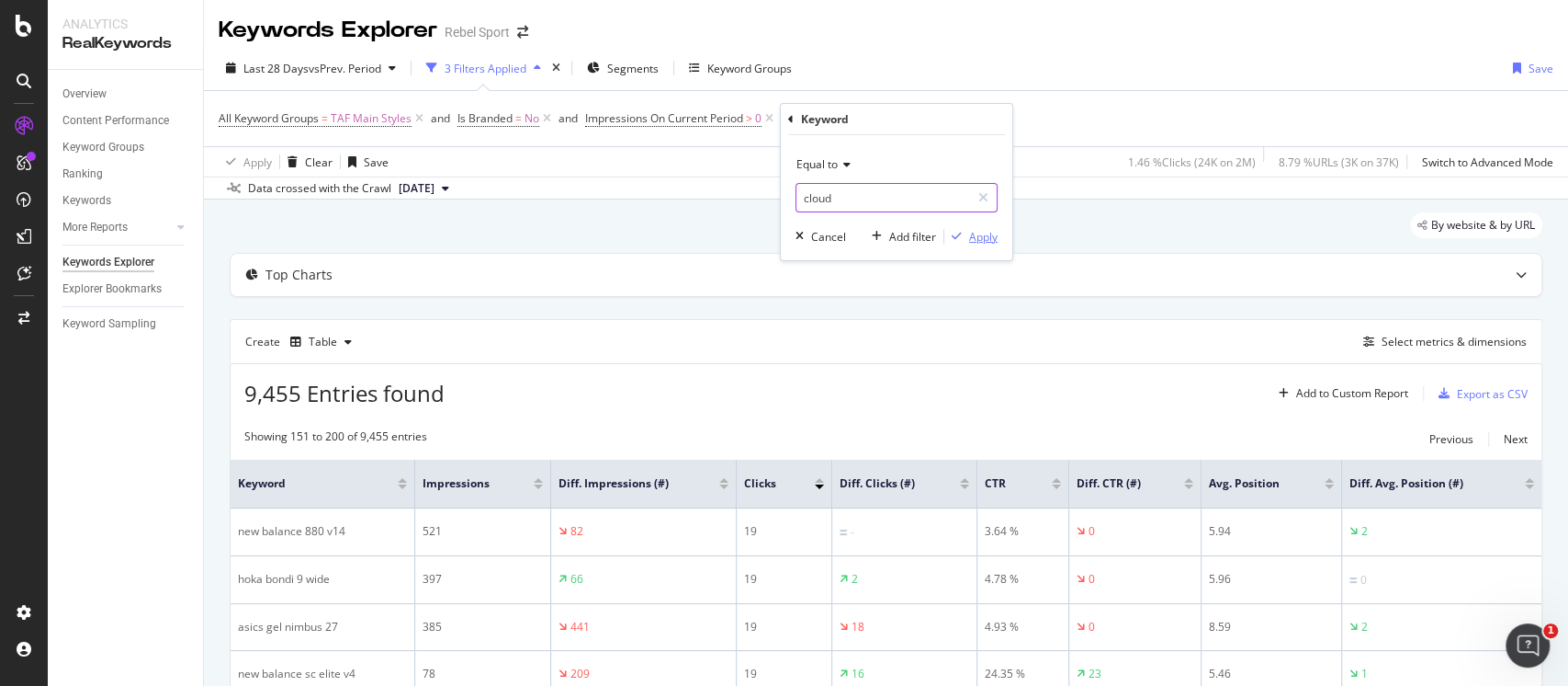
type input "cloud"
click at [978, 230] on div "Apply" at bounding box center [983, 236] width 28 height 16
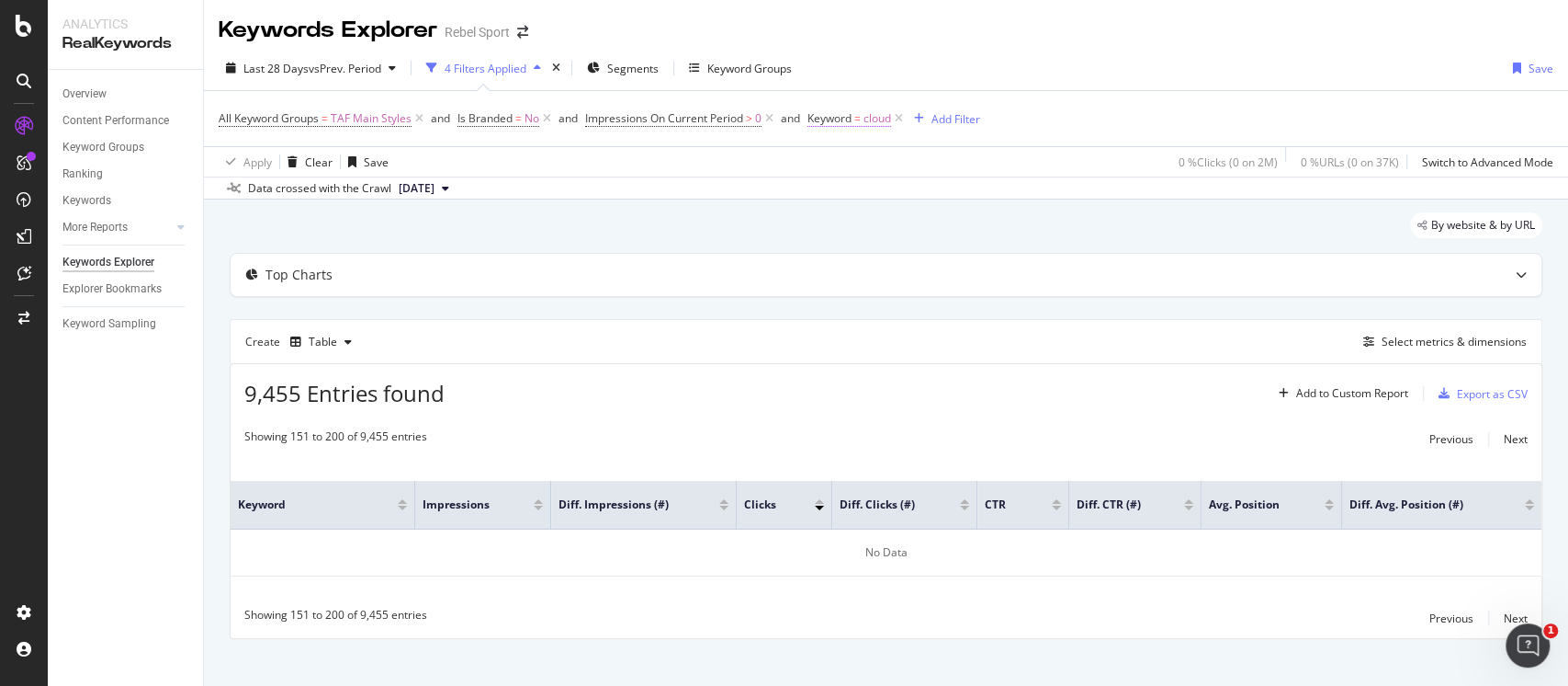
click at [868, 116] on span "cloud" at bounding box center [877, 118] width 27 height 25
click at [873, 152] on div "Equal to" at bounding box center [927, 161] width 202 height 29
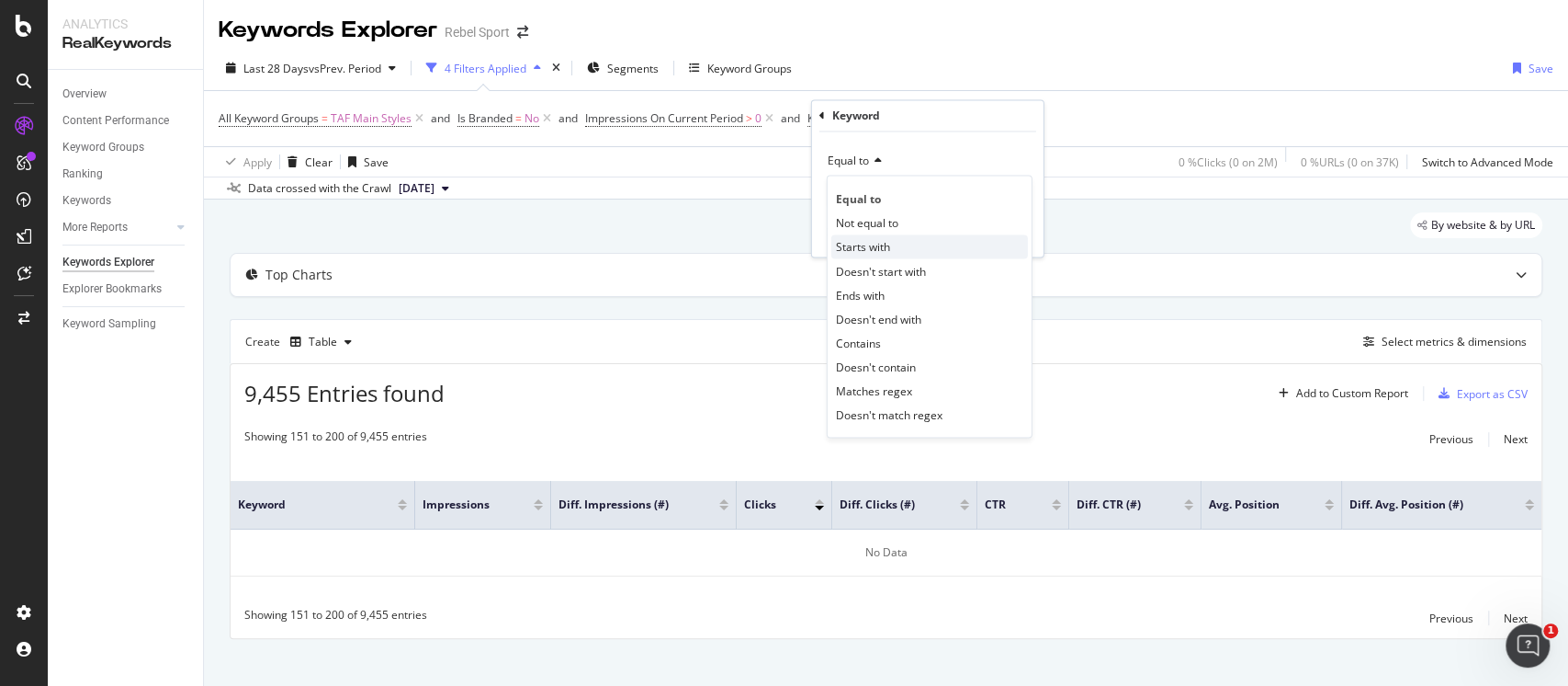
click at [896, 252] on div "Starts with" at bounding box center [929, 247] width 196 height 23
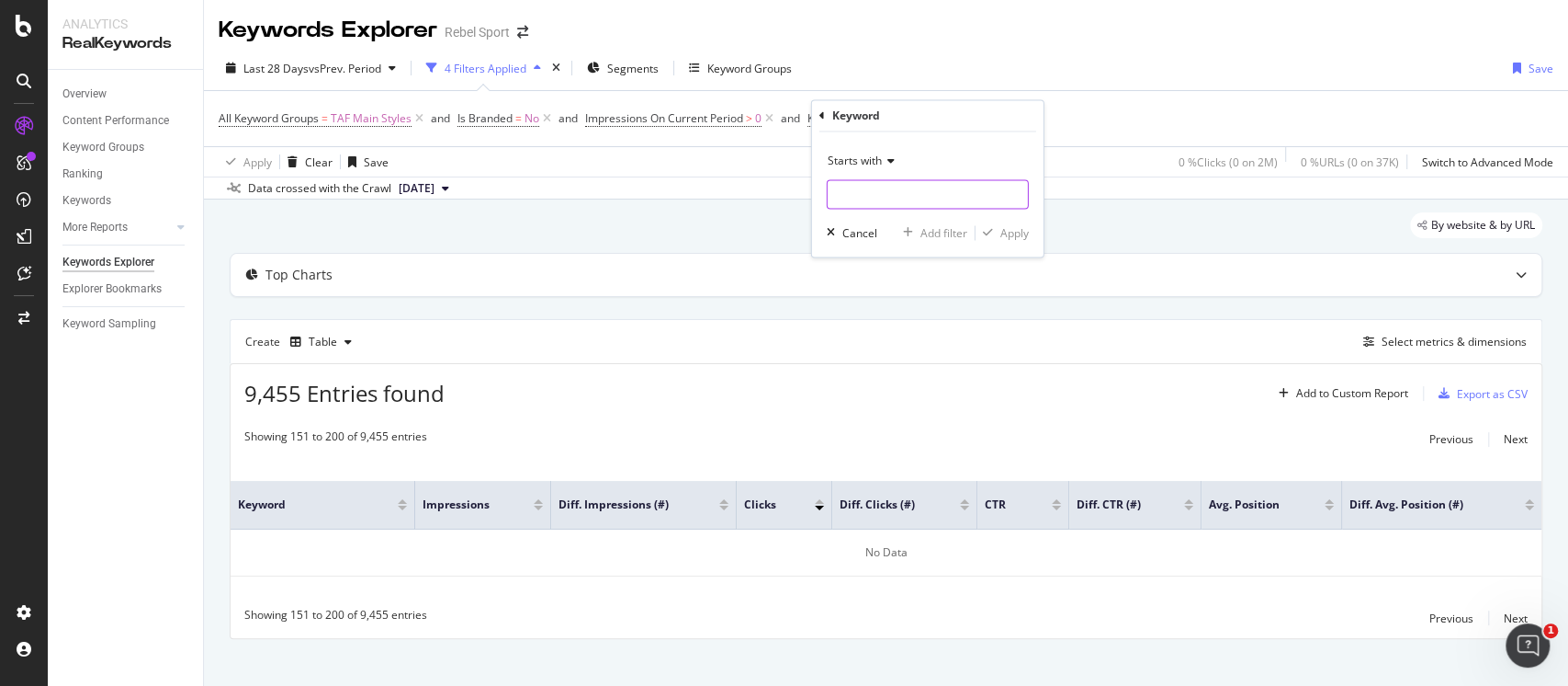
click at [924, 200] on input "text" at bounding box center [927, 194] width 200 height 29
type input "cloud"
click at [998, 230] on div "button" at bounding box center [988, 233] width 24 height 11
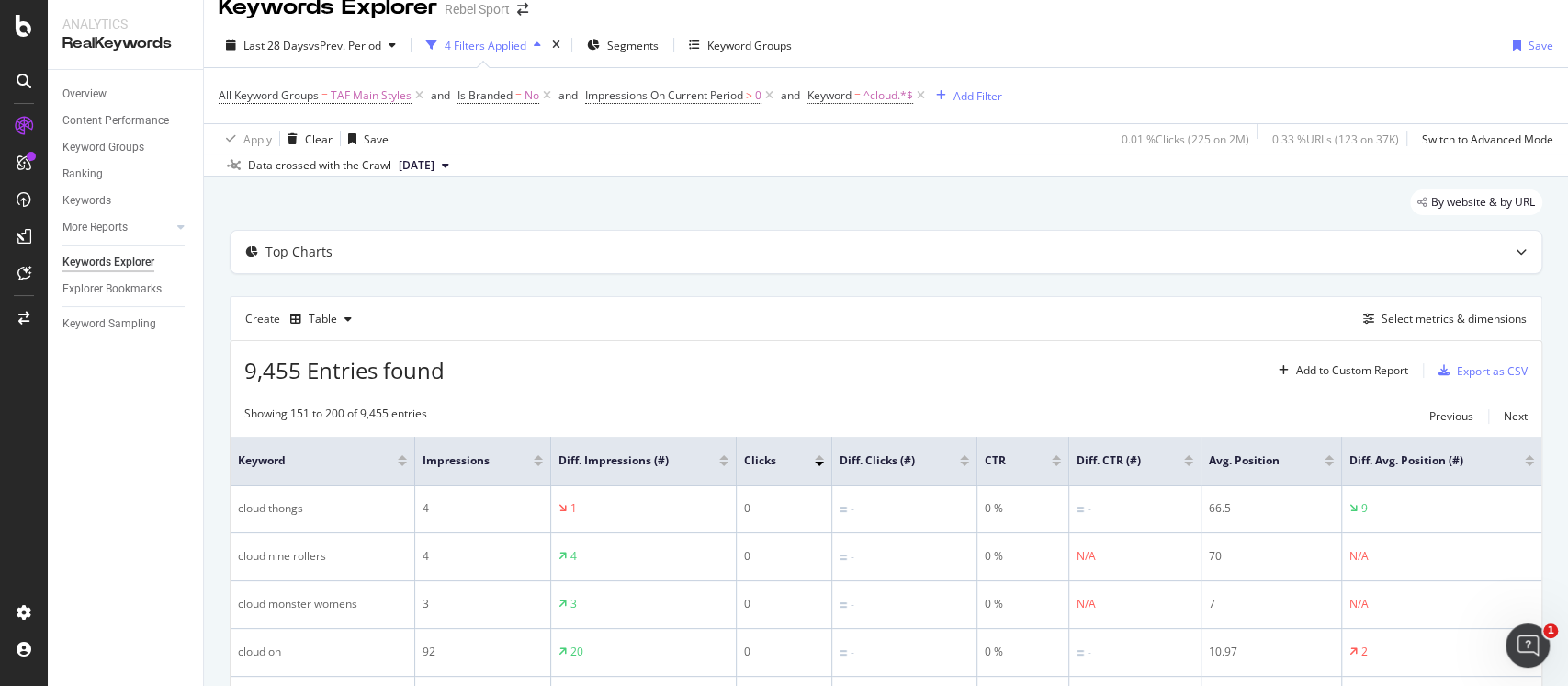
scroll to position [215, 0]
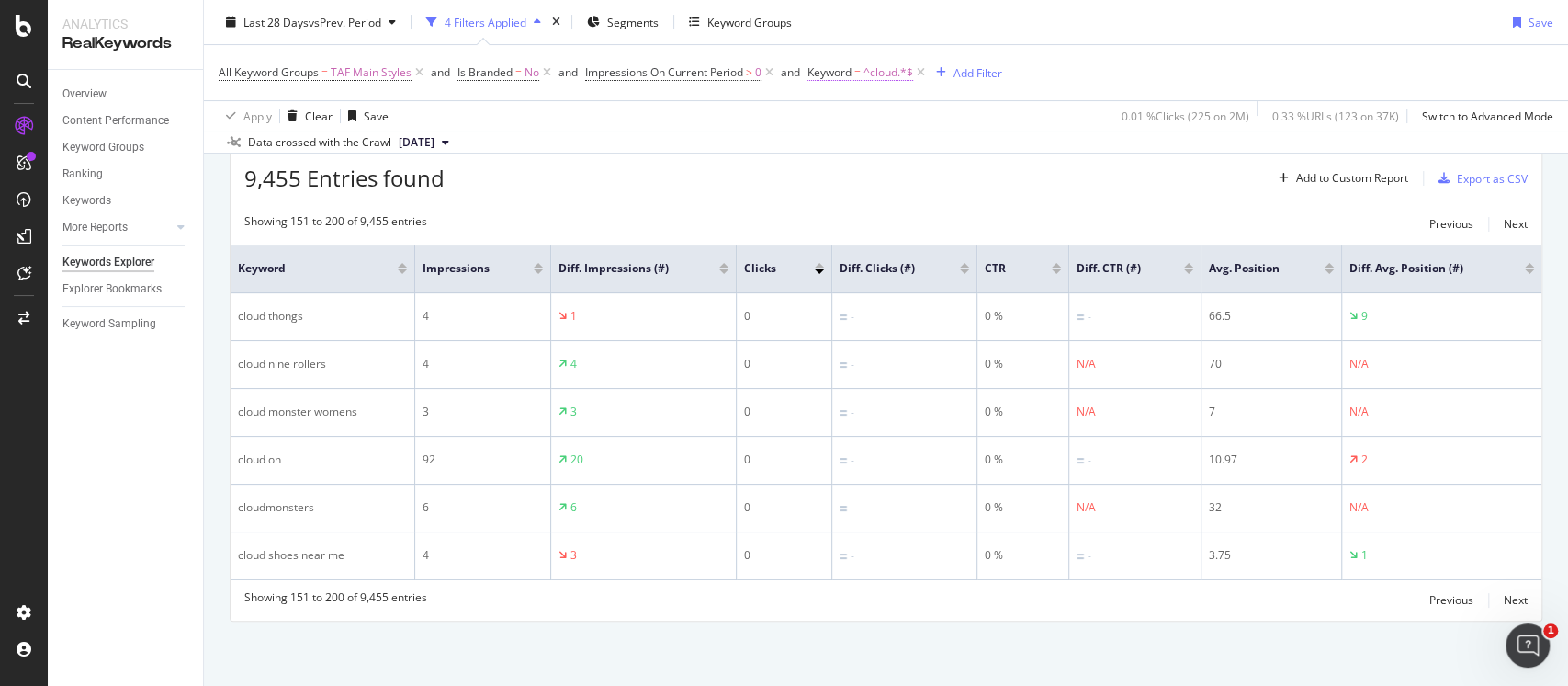
click at [900, 74] on span "^cloud.*$" at bounding box center [888, 72] width 50 height 25
click at [882, 111] on icon at bounding box center [888, 114] width 13 height 11
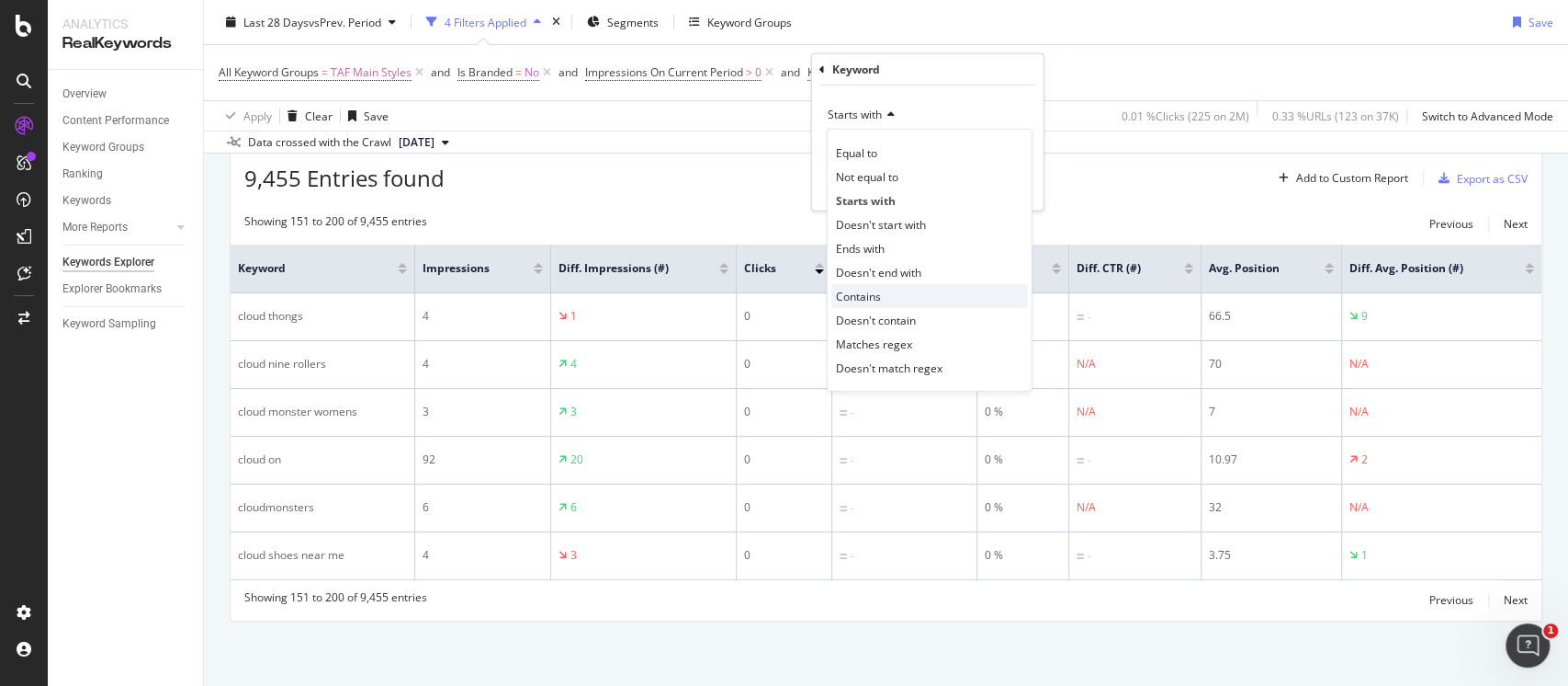
click at [902, 302] on div "Contains" at bounding box center [929, 296] width 196 height 23
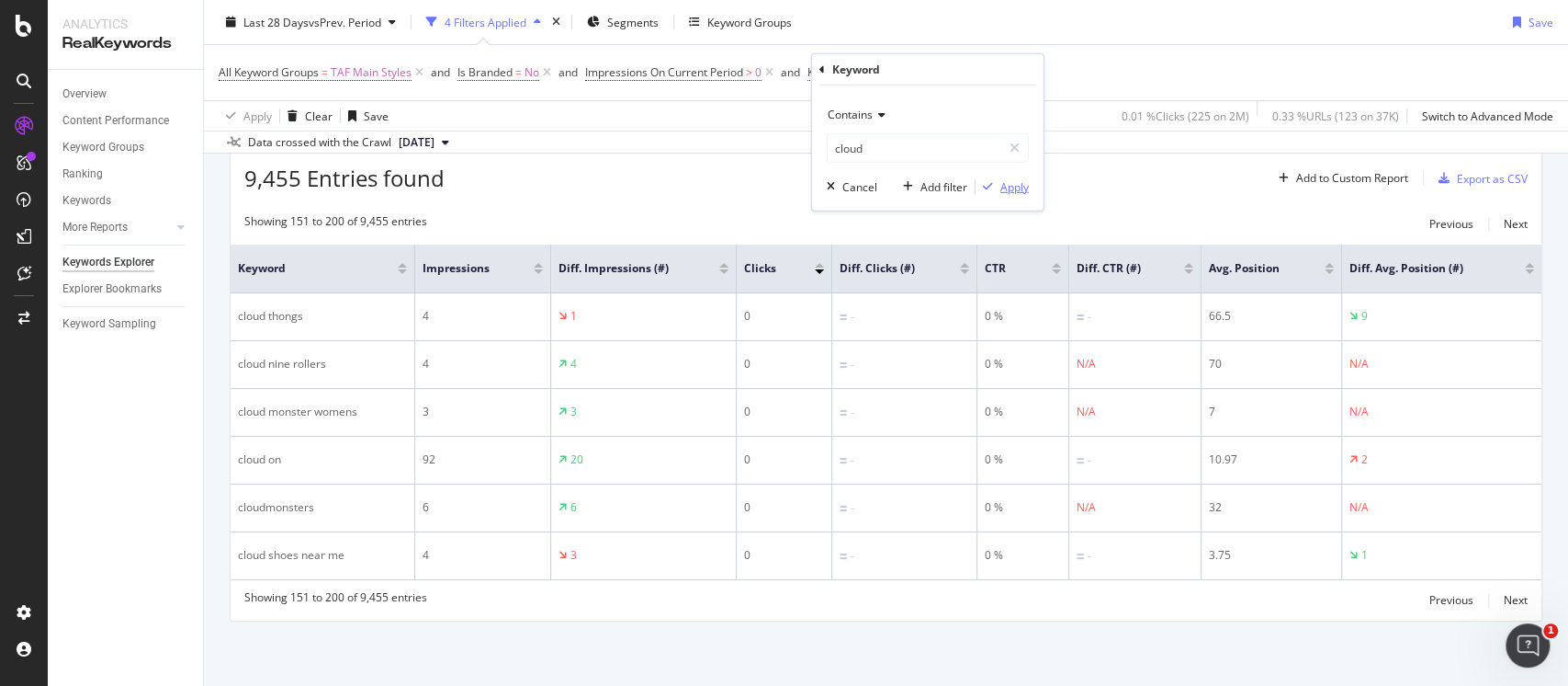
click at [1011, 190] on div "Apply" at bounding box center [1014, 186] width 28 height 16
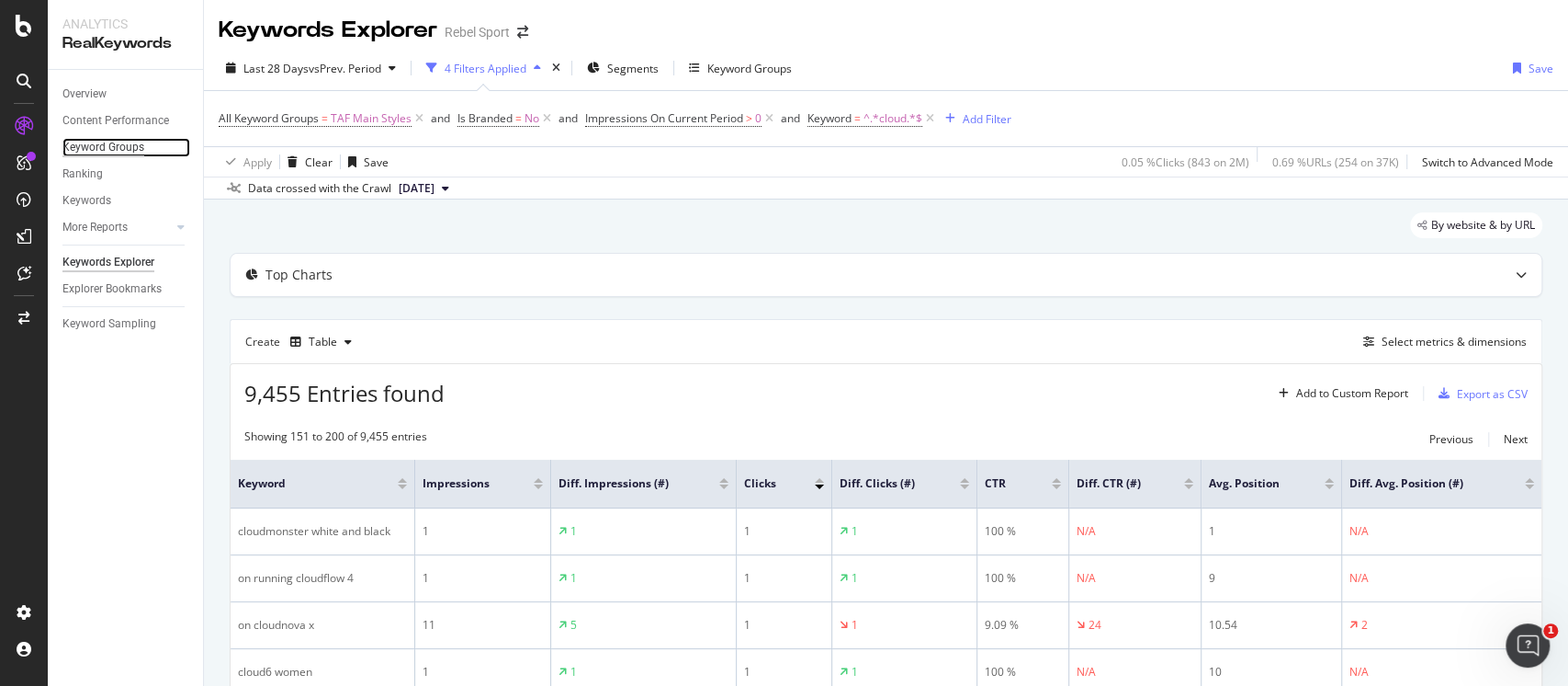
click at [119, 141] on div "Keyword Groups" at bounding box center [104, 148] width 82 height 20
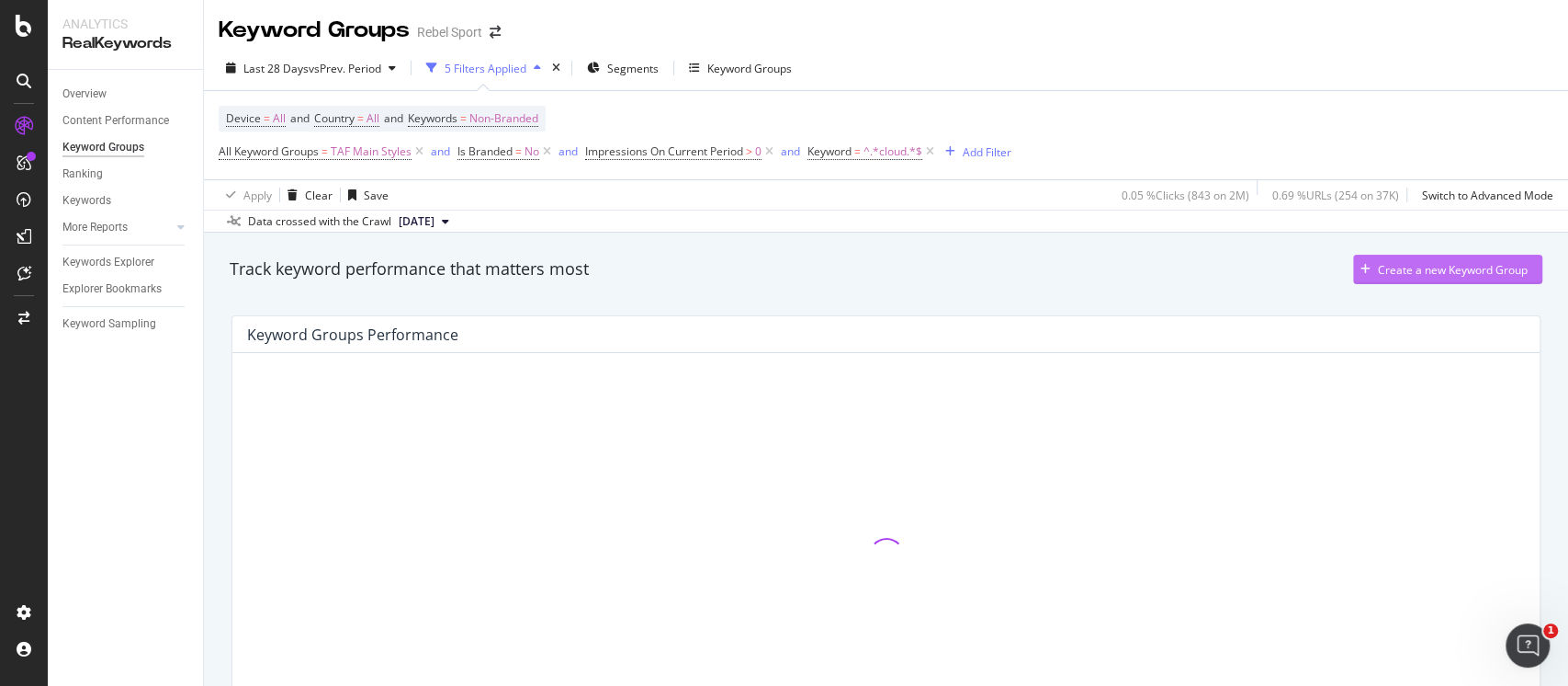
click at [1413, 262] on div "Create a new Keyword Group" at bounding box center [1453, 270] width 149 height 16
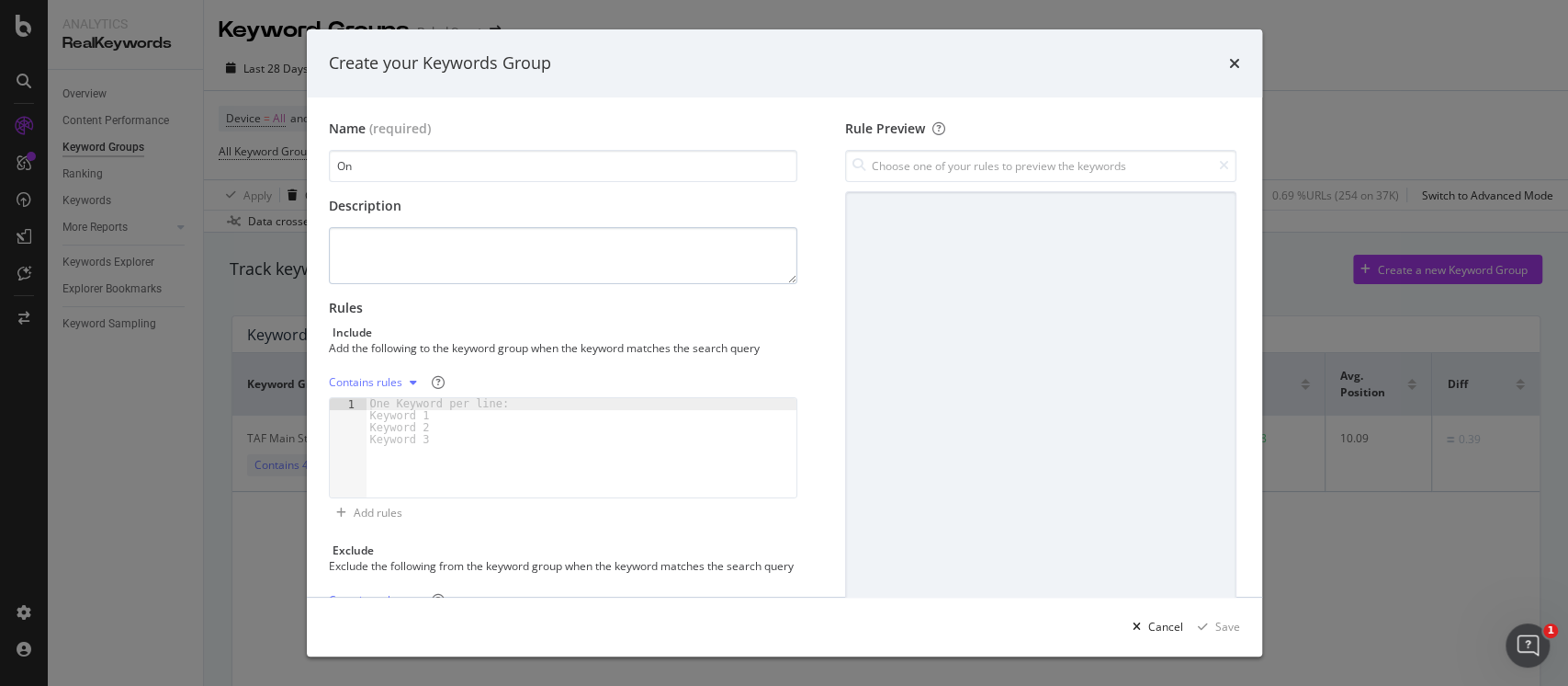
type input "On"
click at [580, 241] on textarea "modal" at bounding box center [564, 255] width 470 height 57
click at [442, 403] on div "One Keyword per line: Keyword 1 Keyword 2 Keyword 3" at bounding box center [443, 421] width 153 height 48
click at [403, 382] on div "modal" at bounding box center [413, 382] width 22 height 11
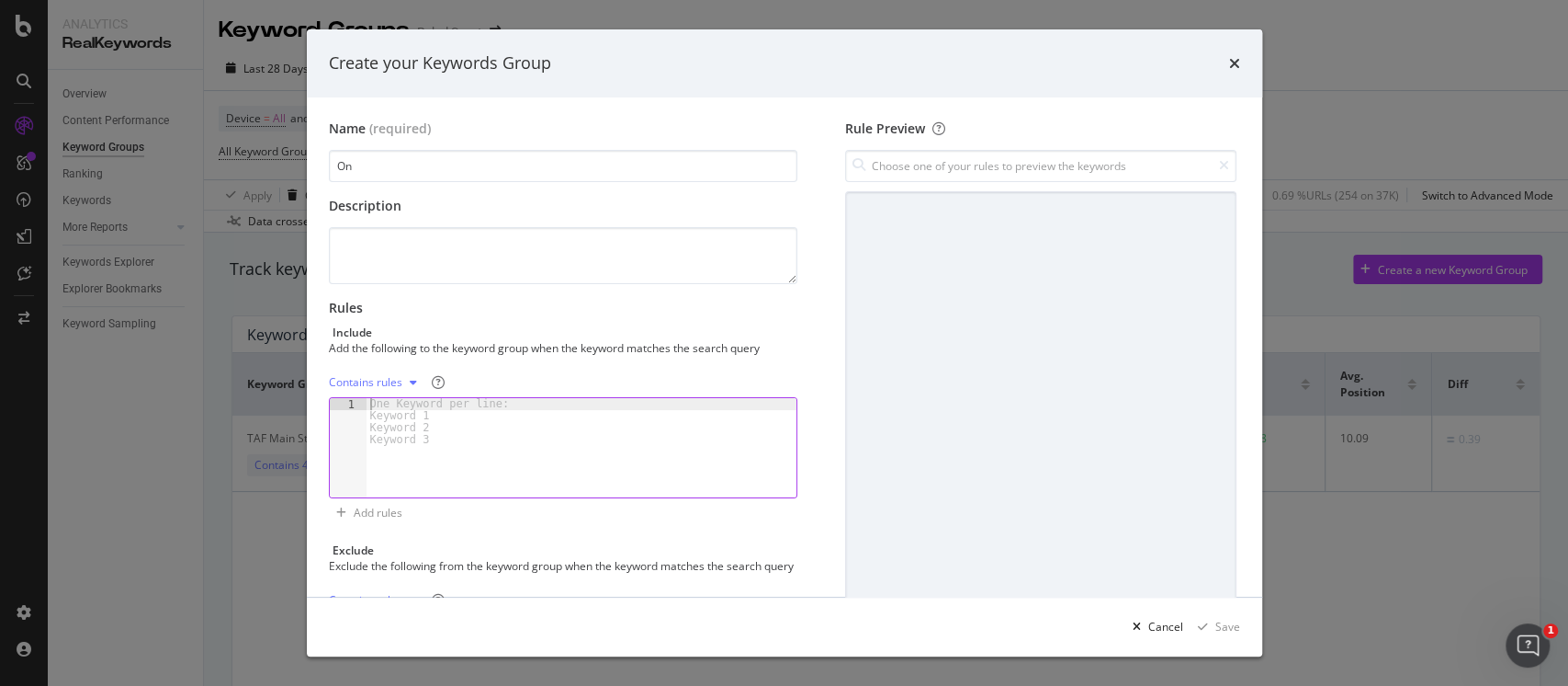
click at [403, 408] on div "One Keyword per line: Keyword 1 Keyword 2 Keyword 3" at bounding box center [443, 421] width 153 height 48
type textarea "On running"
type textarea "cloud"
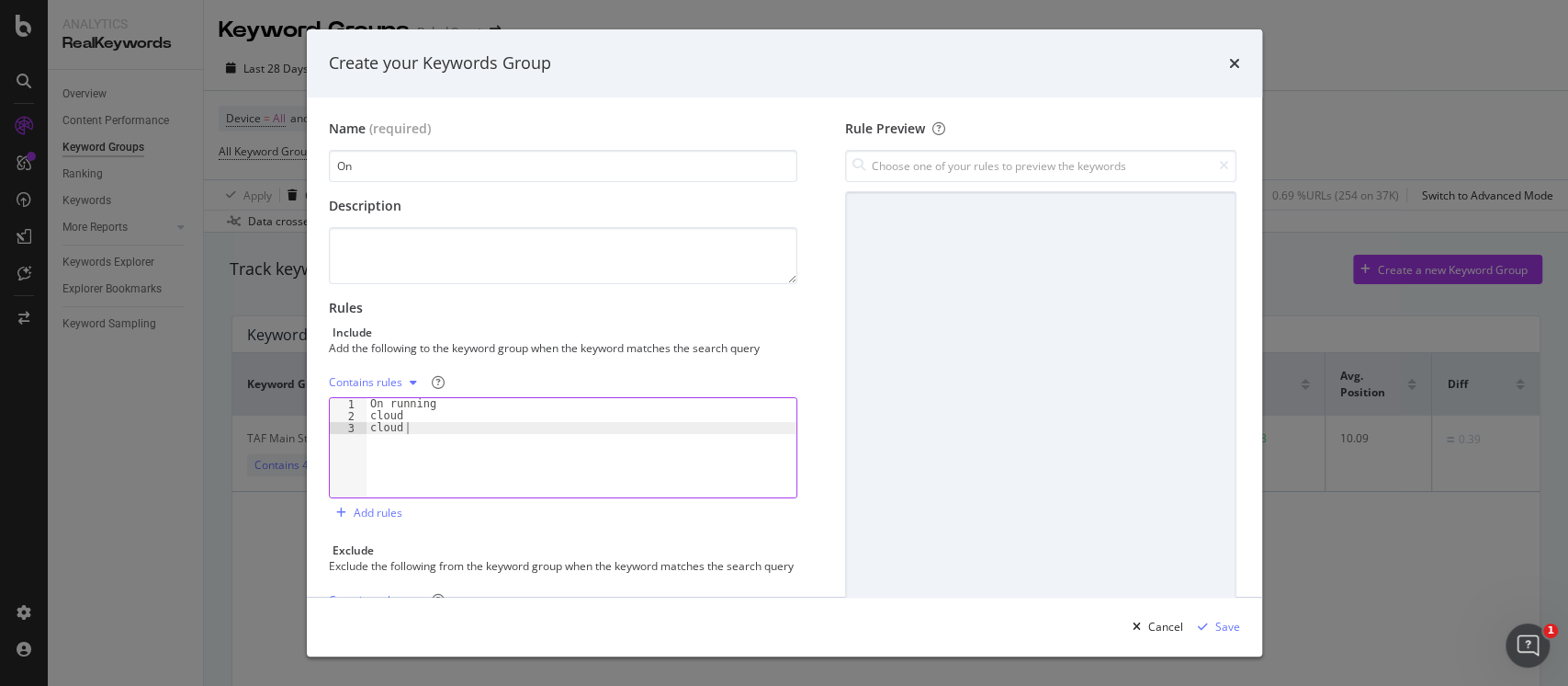
type textarea "cloud X"
type textarea "cloud monster"
type textarea "cloud runner"
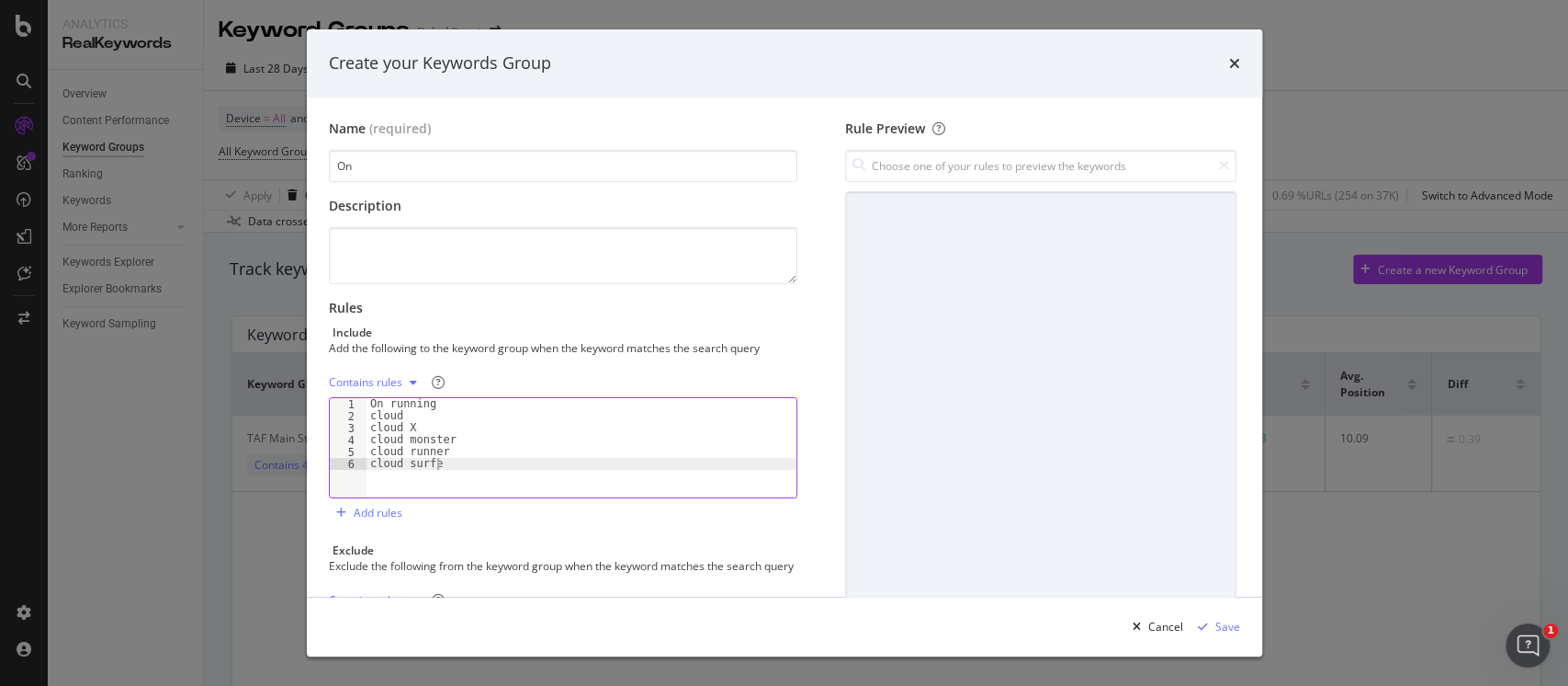
type textarea "cloud surfer"
type textarea "cloudflow"
click at [403, 438] on div "On running cloud cloud X cloud monster cloud runner cloud surfer cloudflow clou…" at bounding box center [581, 459] width 431 height 123
click at [411, 455] on div "On running cloud cloud X cloudmonster cloud runner cloud surfer cloudflow cloud…" at bounding box center [581, 459] width 431 height 123
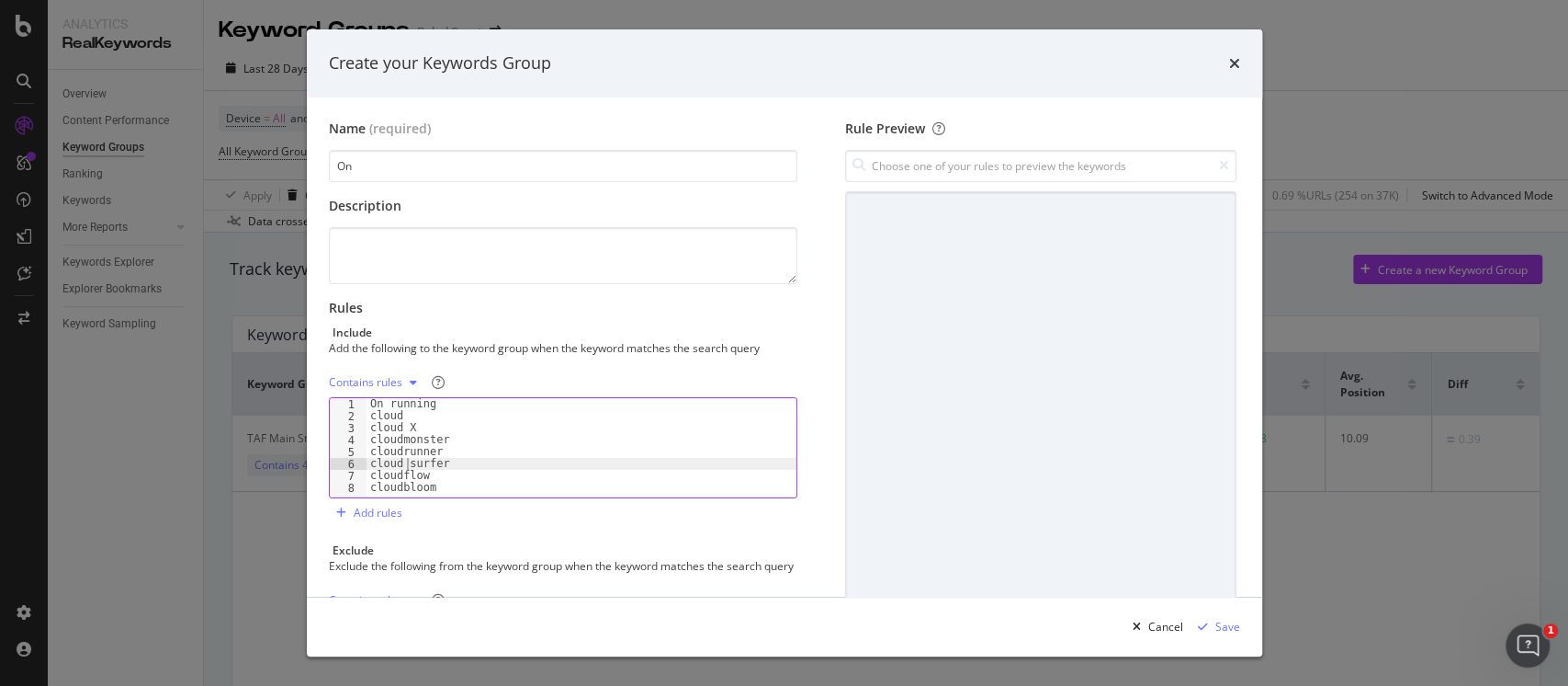
type textarea "cloudsurfer"
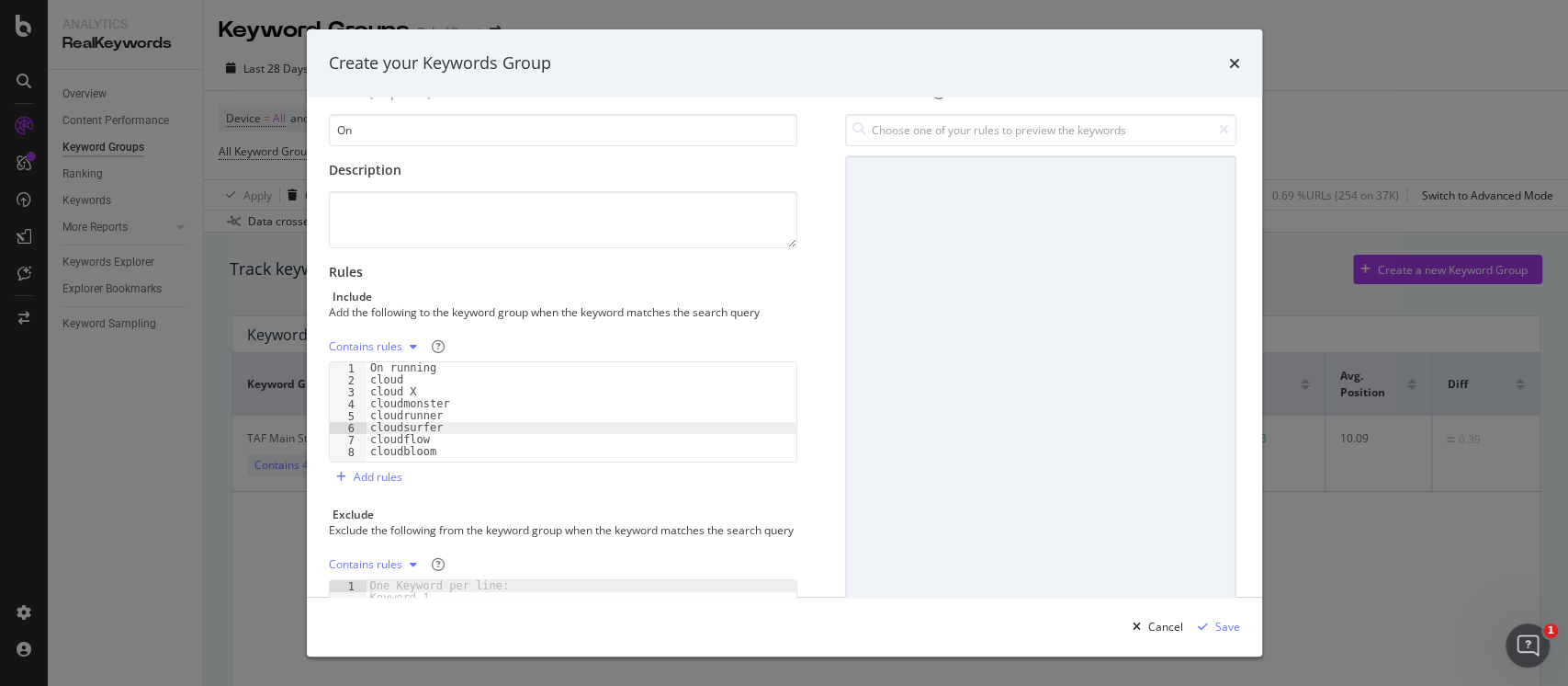
click at [976, 398] on div "modal" at bounding box center [1040, 385] width 391 height 459
click at [403, 339] on div "Contains rules" at bounding box center [377, 346] width 96 height 27
click at [397, 408] on div "Exact rules" at bounding box center [378, 407] width 56 height 16
click at [1220, 628] on div "Save" at bounding box center [1227, 626] width 24 height 16
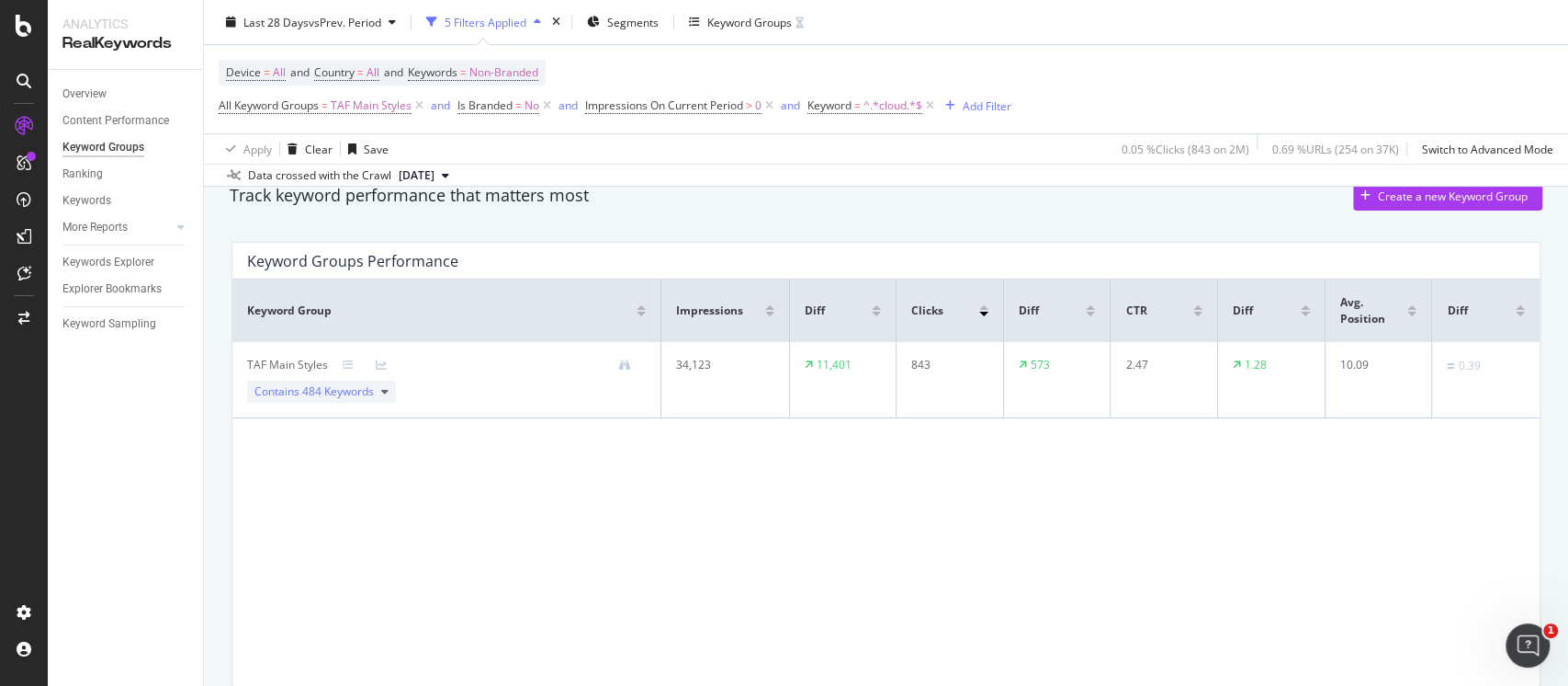
scroll to position [0, 0]
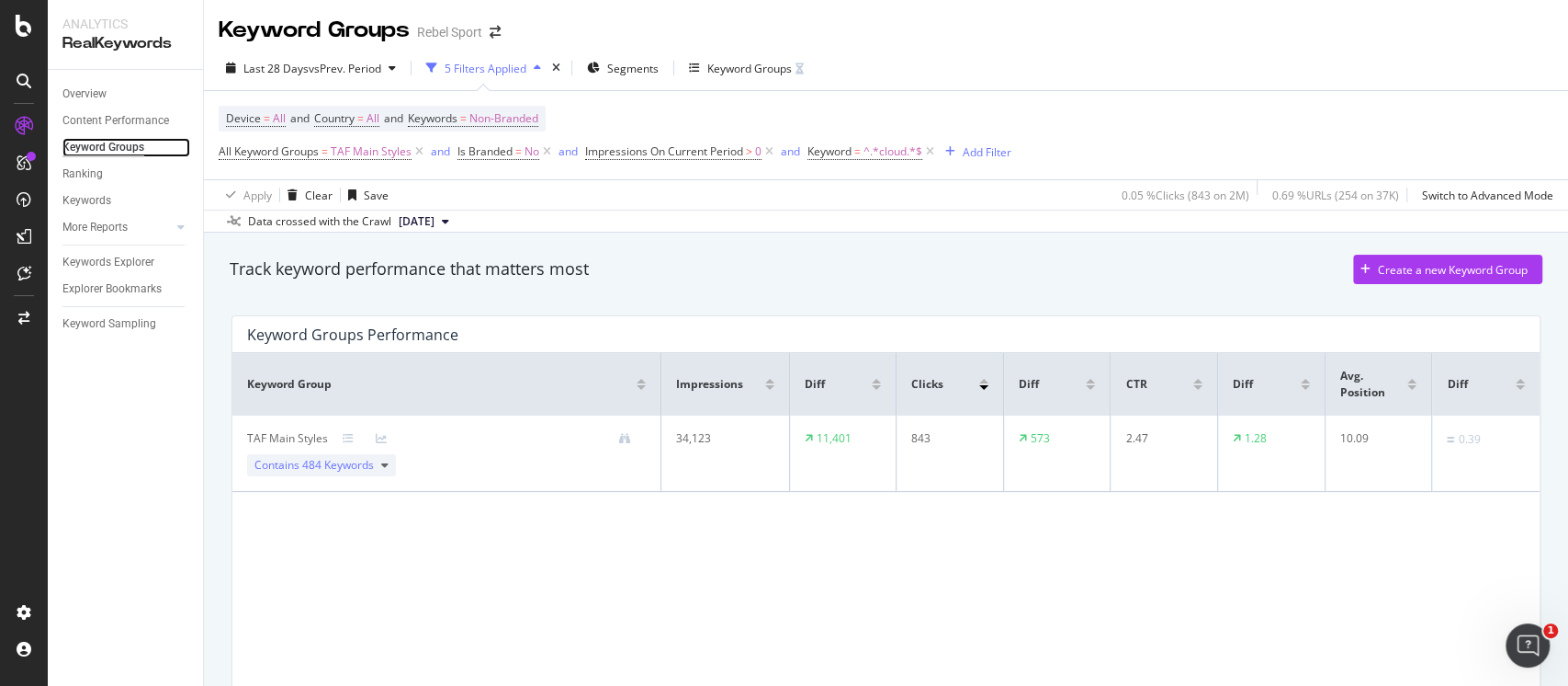
click at [129, 141] on div "Keyword Groups" at bounding box center [104, 148] width 82 height 20
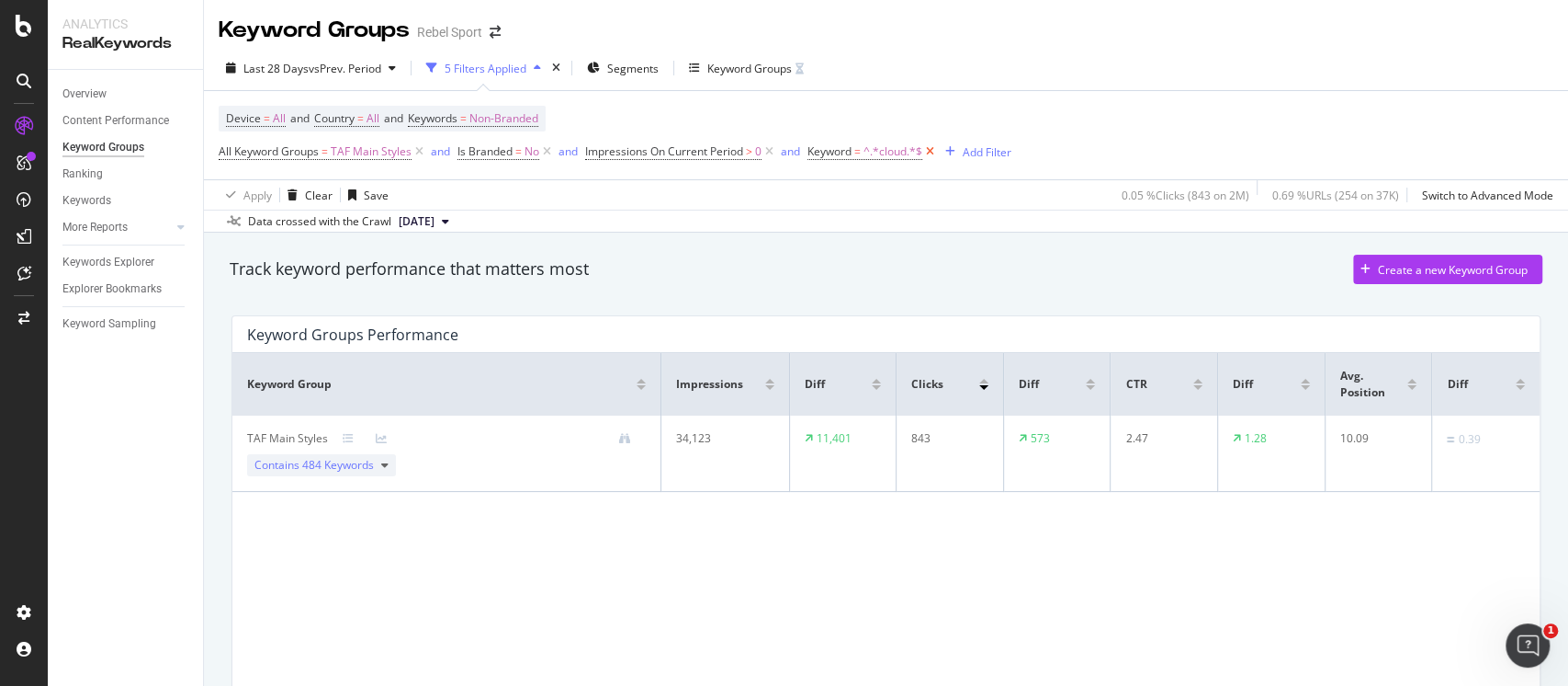
click at [938, 150] on icon at bounding box center [930, 151] width 16 height 19
click at [100, 154] on div "Keyword Groups" at bounding box center [104, 148] width 82 height 20
click at [733, 63] on div "Keyword Groups" at bounding box center [749, 68] width 85 height 16
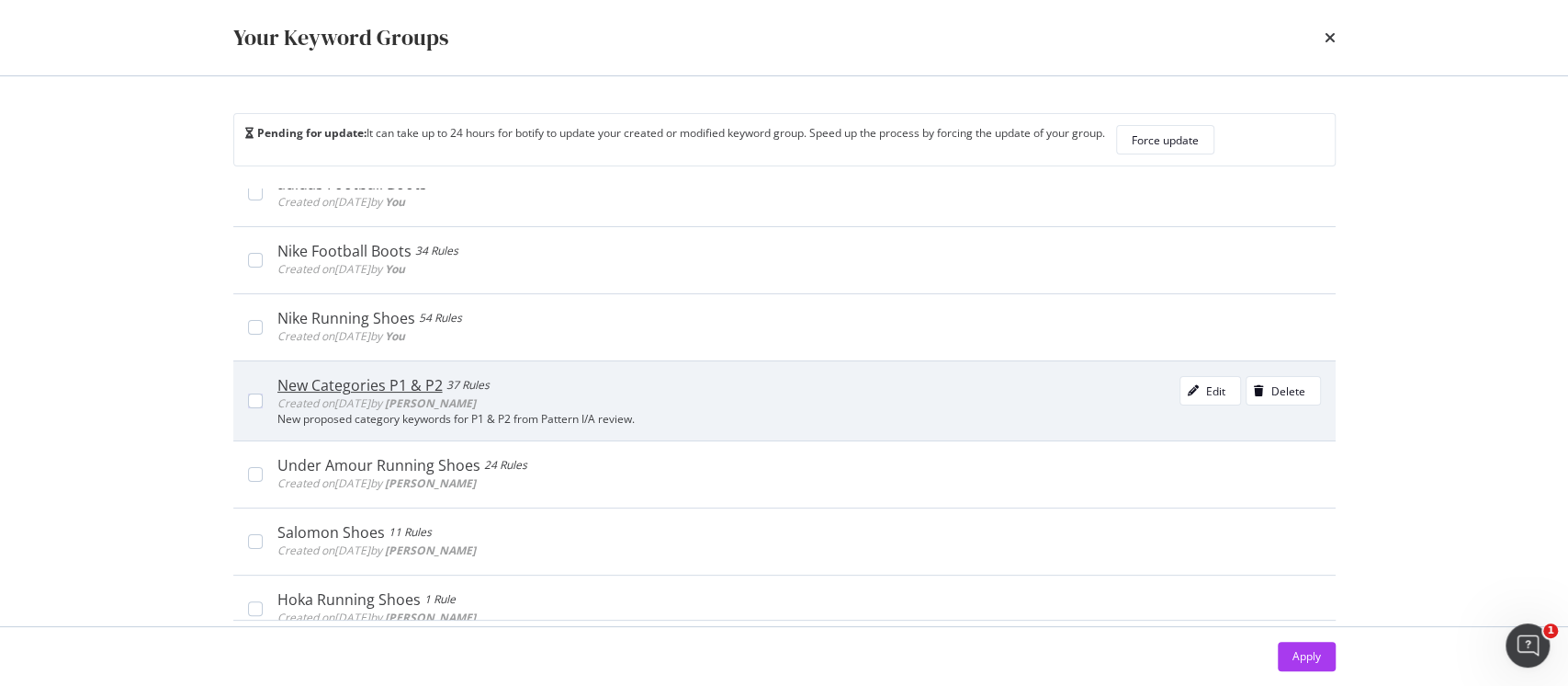
scroll to position [686, 0]
